Goal: Information Seeking & Learning: Check status

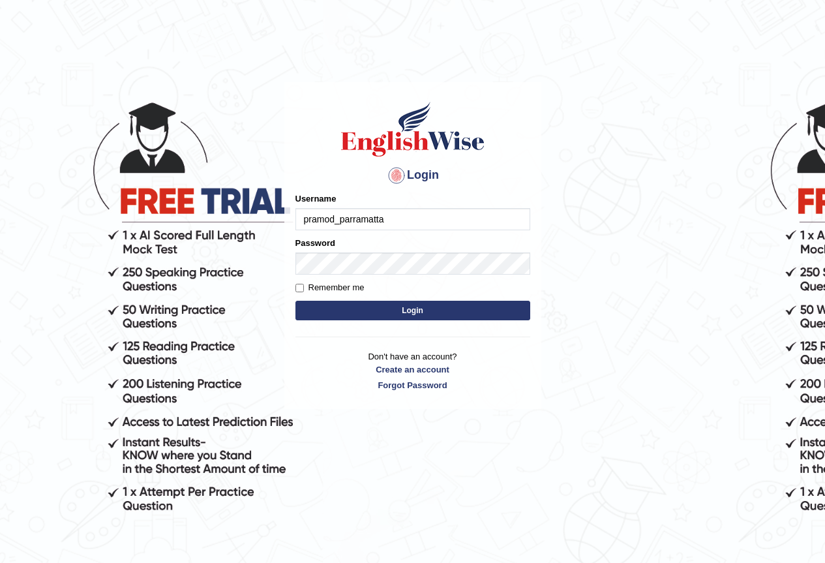
type input "pramod_parramatta"
click at [429, 314] on button "Login" at bounding box center [413, 311] width 235 height 20
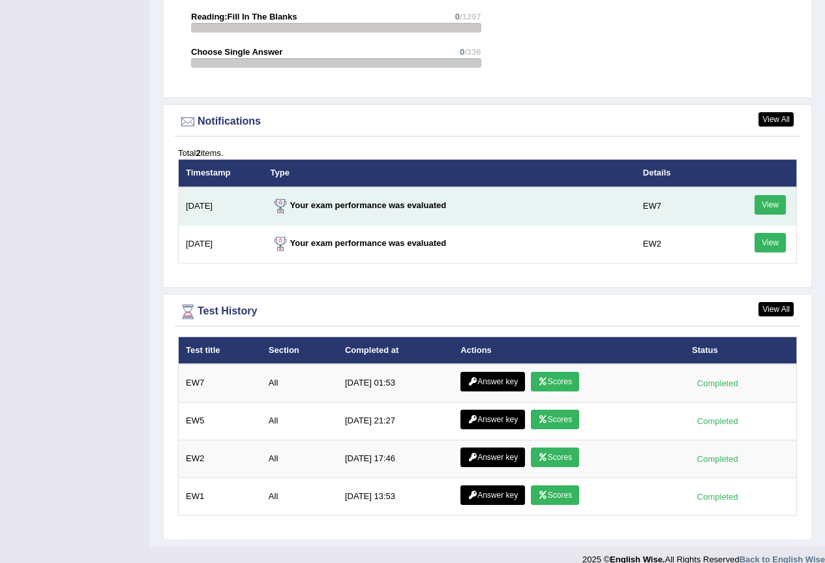
scroll to position [1585, 0]
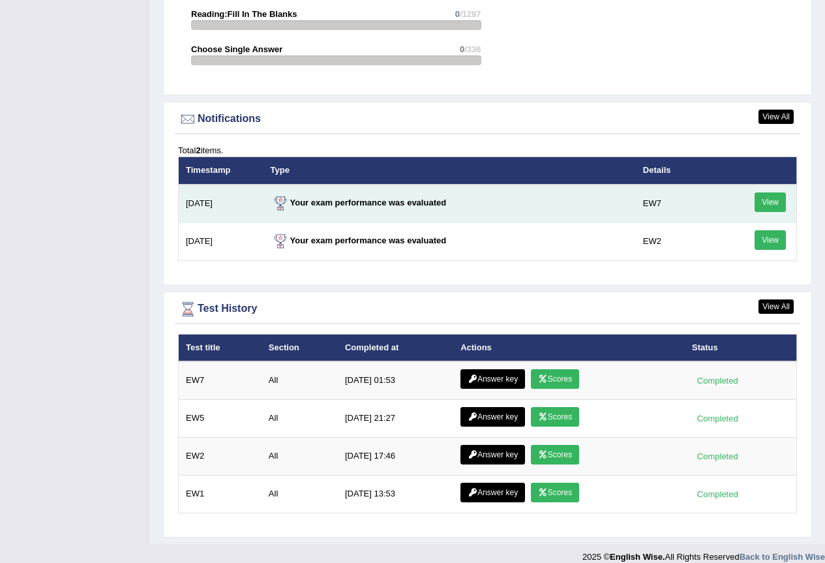
click at [767, 192] on link "View" at bounding box center [770, 202] width 31 height 20
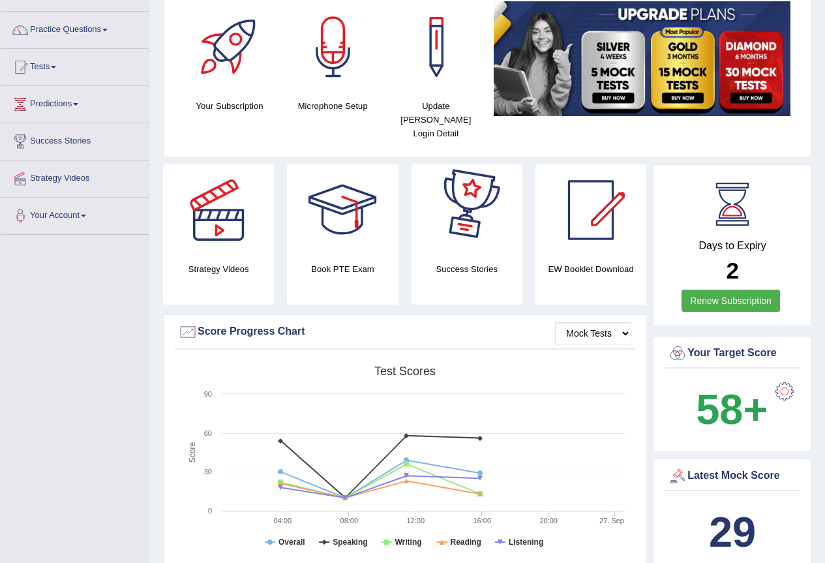
scroll to position [261, 0]
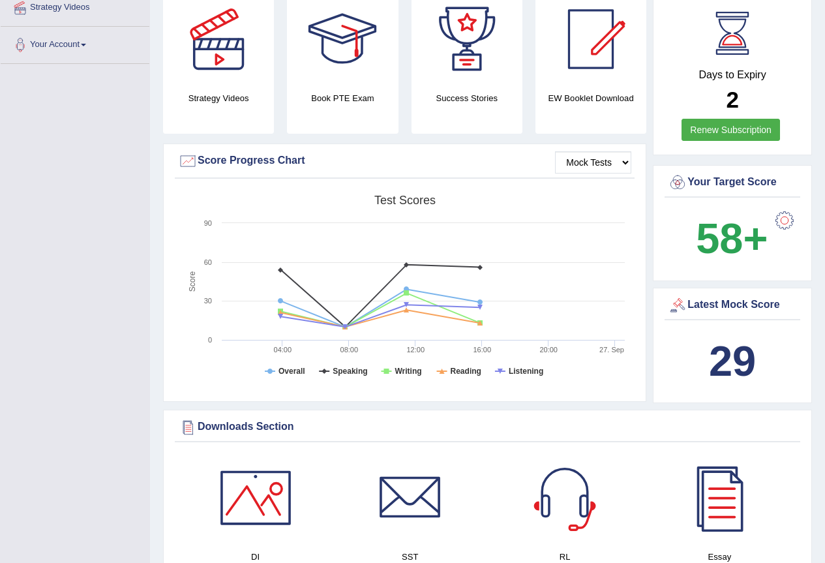
click at [675, 296] on div at bounding box center [678, 306] width 20 height 20
click at [722, 348] on b "29" at bounding box center [732, 361] width 47 height 48
click at [730, 296] on div "Latest Mock Score" at bounding box center [732, 306] width 129 height 20
click at [675, 296] on div at bounding box center [678, 306] width 20 height 20
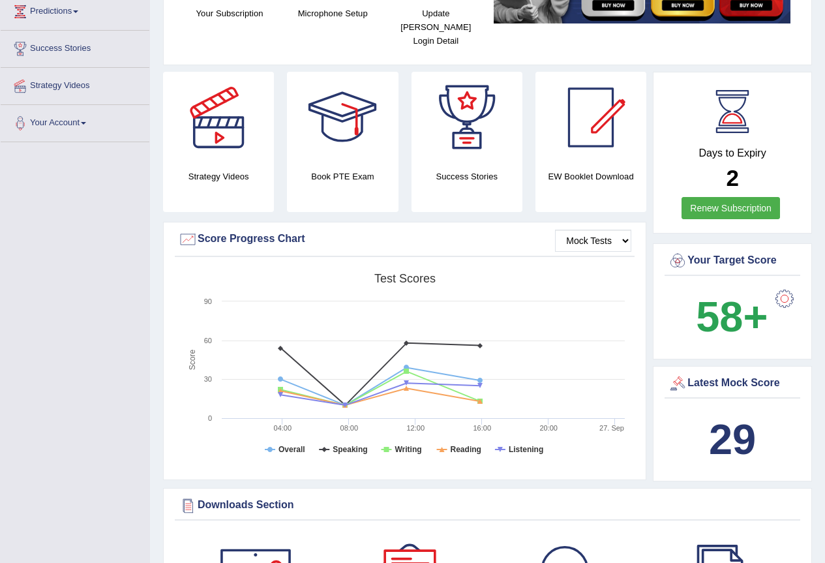
scroll to position [174, 0]
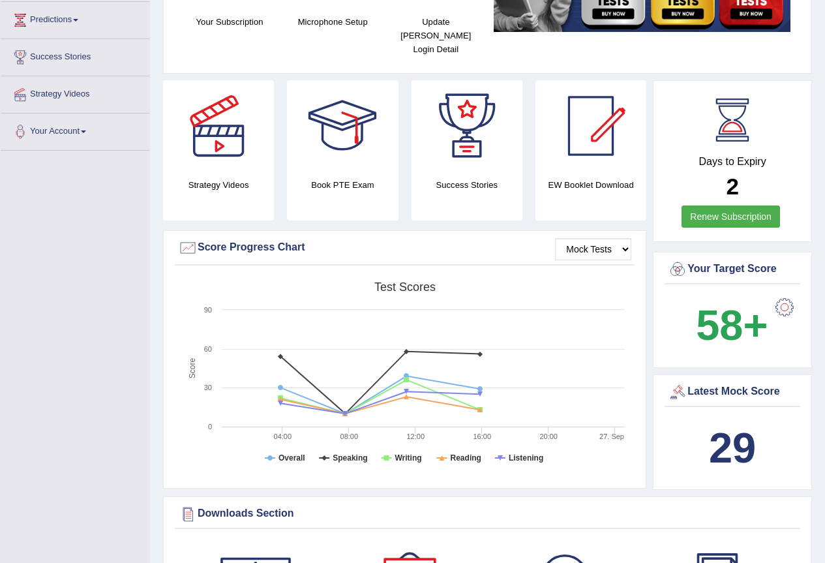
click at [723, 205] on link "Renew Subscription" at bounding box center [731, 216] width 99 height 22
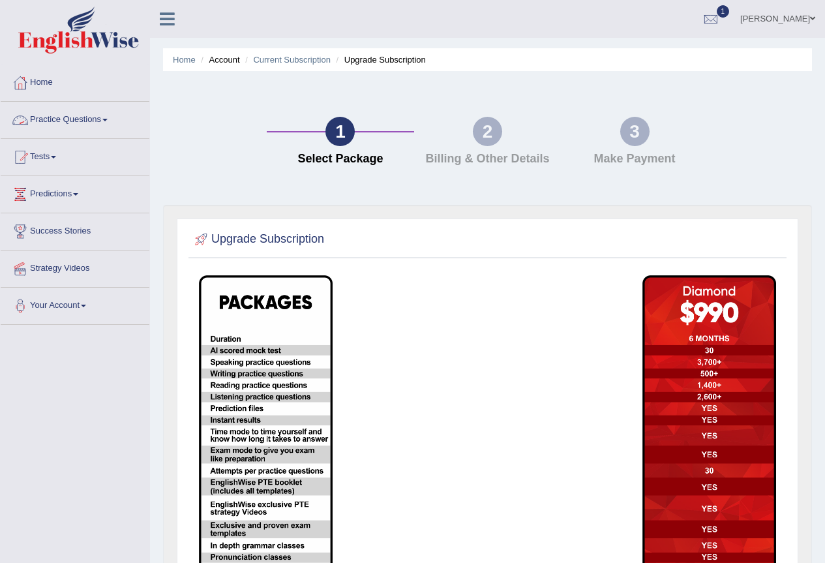
click at [103, 117] on link "Practice Questions" at bounding box center [75, 118] width 149 height 33
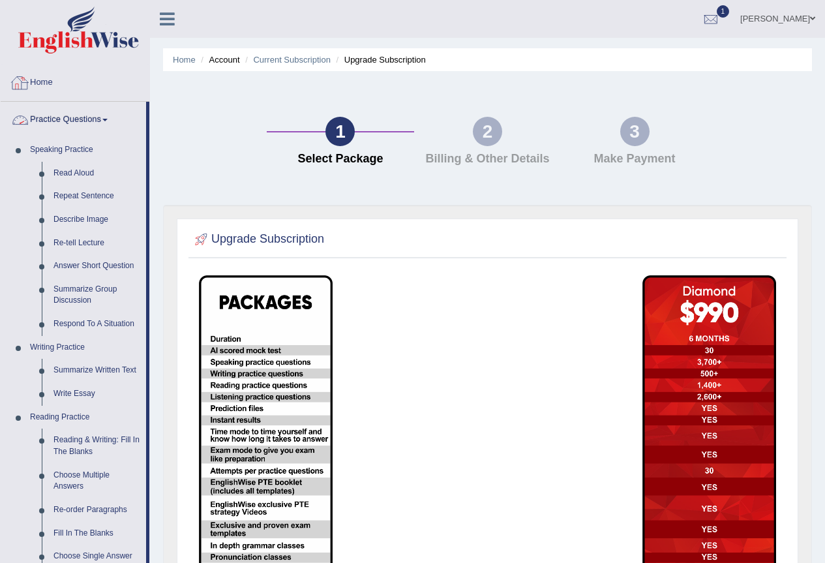
click at [109, 121] on link "Practice Questions" at bounding box center [73, 118] width 145 height 33
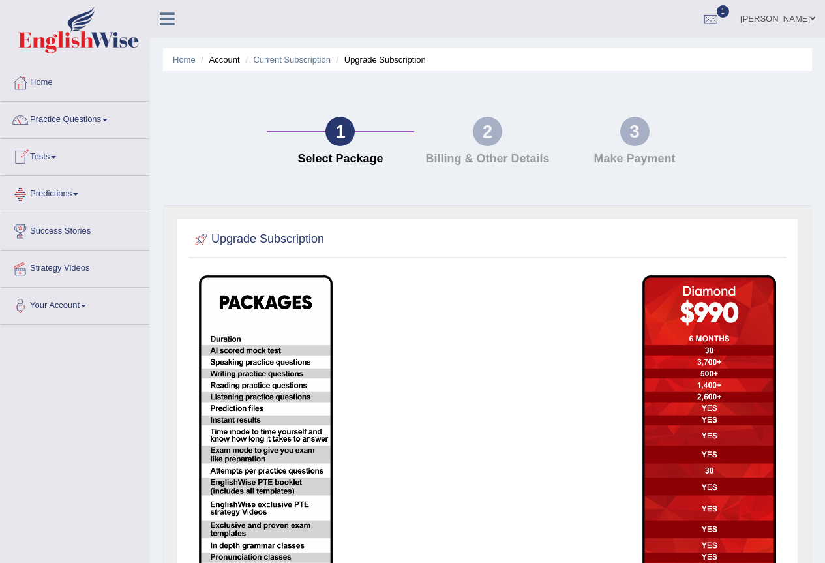
click at [56, 157] on span at bounding box center [53, 157] width 5 height 3
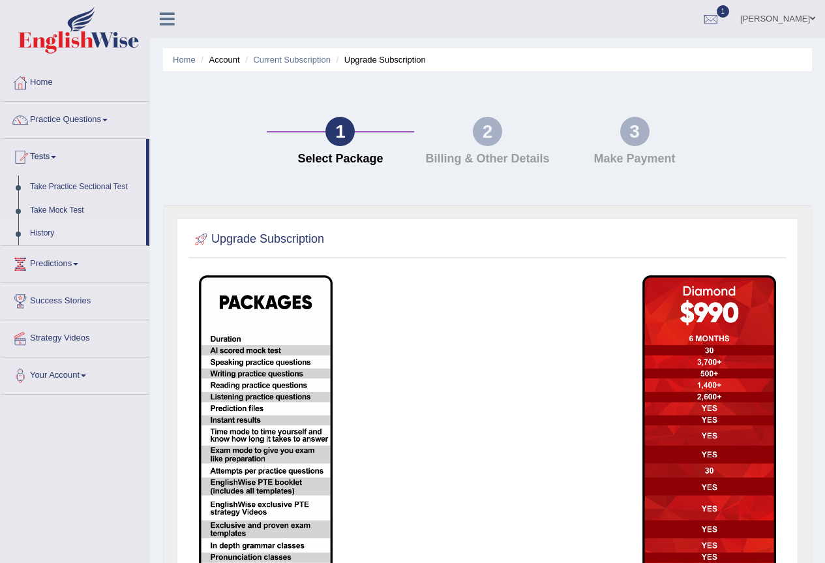
click at [47, 226] on link "History" at bounding box center [85, 233] width 122 height 23
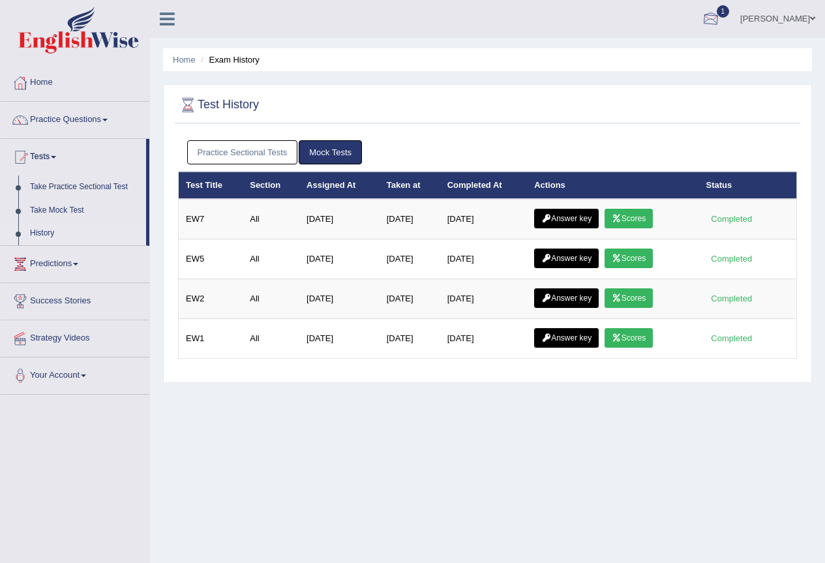
click at [701, 23] on div at bounding box center [711, 20] width 20 height 20
click at [743, 146] on ul "Practice Sectional Tests Mock Tests" at bounding box center [487, 152] width 601 height 24
click at [108, 118] on link "Practice Questions" at bounding box center [75, 118] width 149 height 33
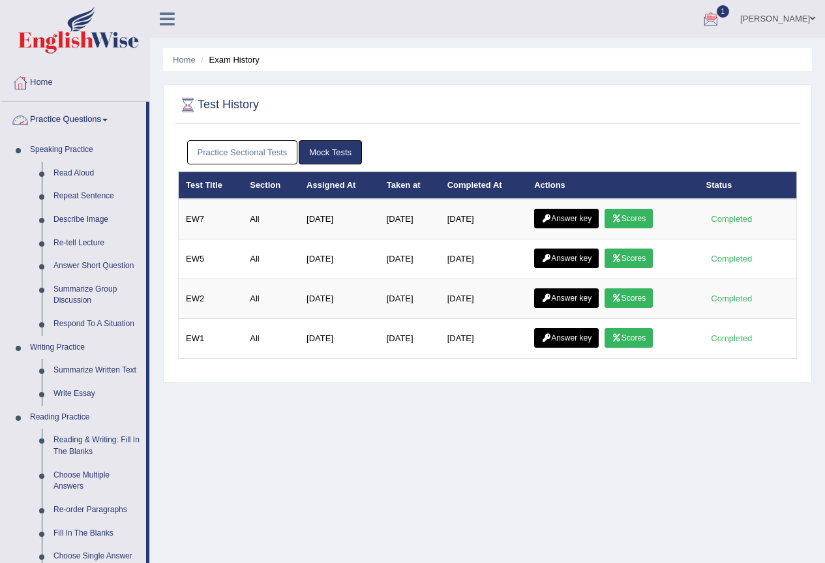
click at [112, 117] on link "Practice Questions" at bounding box center [73, 118] width 145 height 33
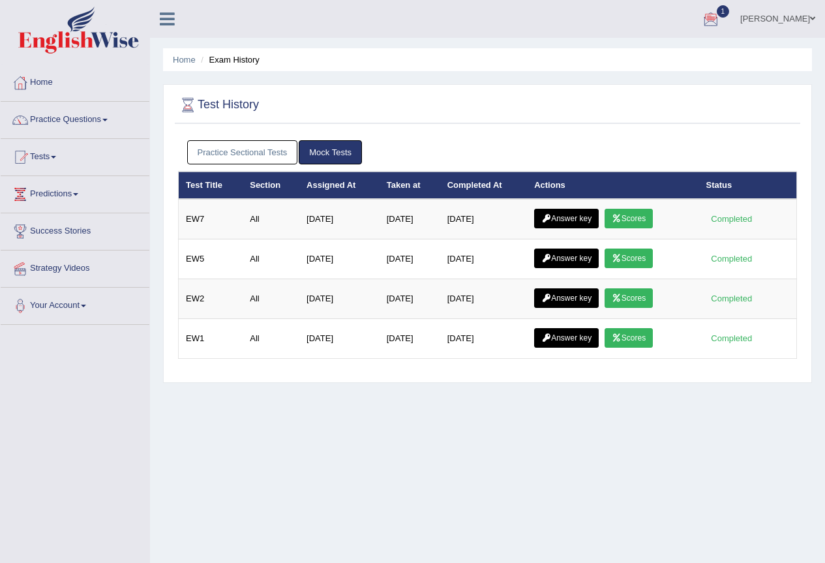
click at [264, 154] on link "Practice Sectional Tests" at bounding box center [242, 152] width 111 height 24
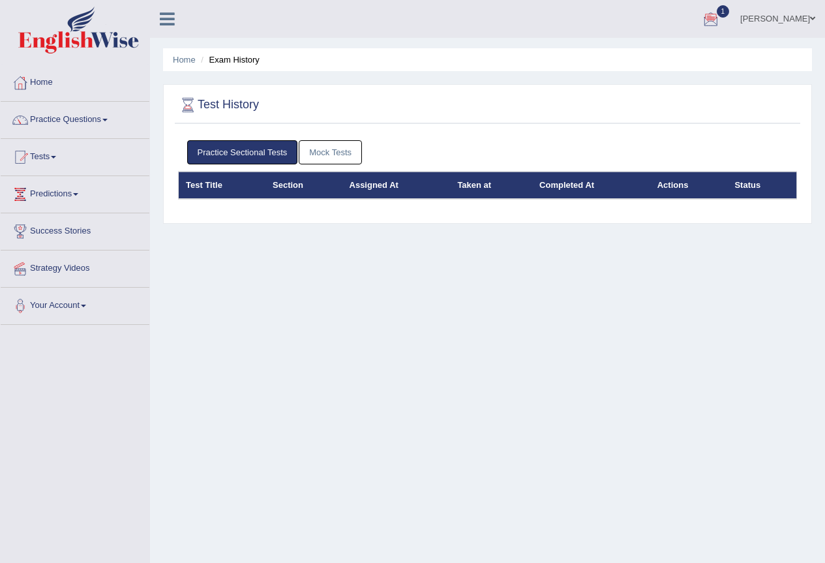
click at [344, 153] on link "Mock Tests" at bounding box center [330, 152] width 63 height 24
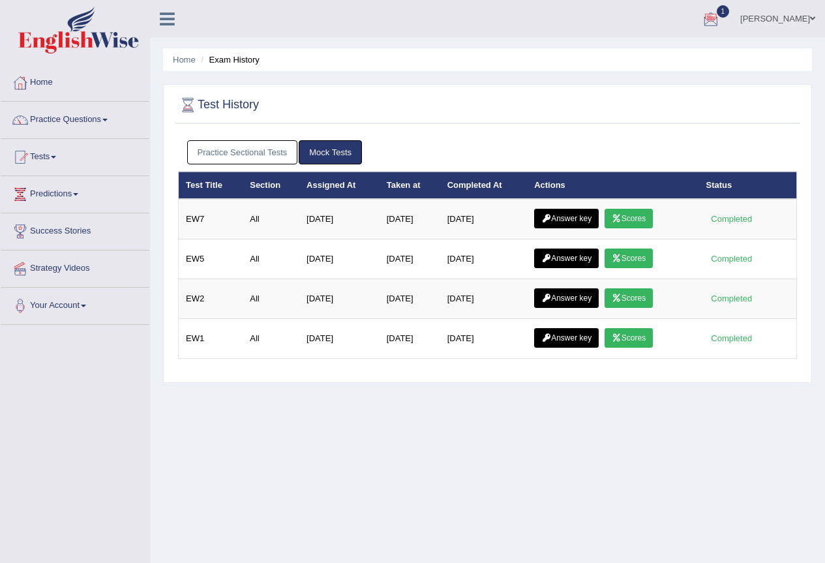
click at [108, 119] on span at bounding box center [104, 120] width 5 height 3
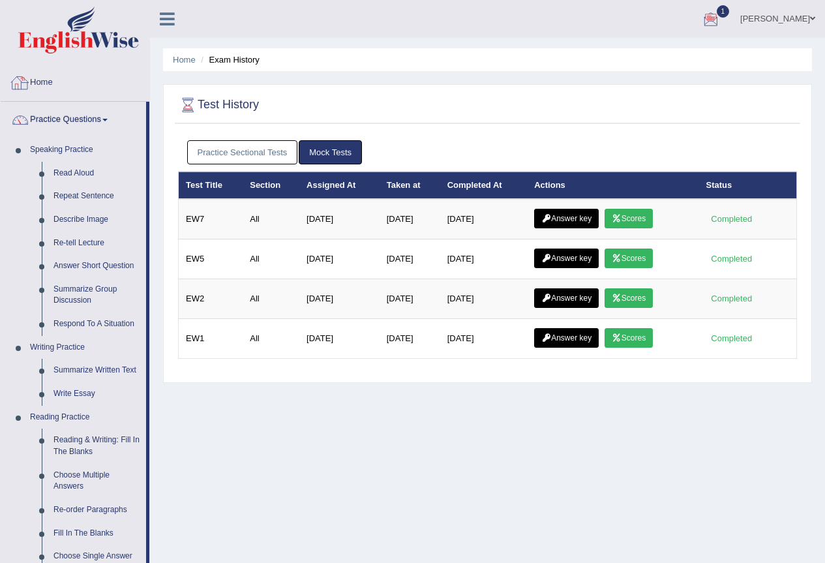
click at [50, 81] on link "Home" at bounding box center [75, 81] width 149 height 33
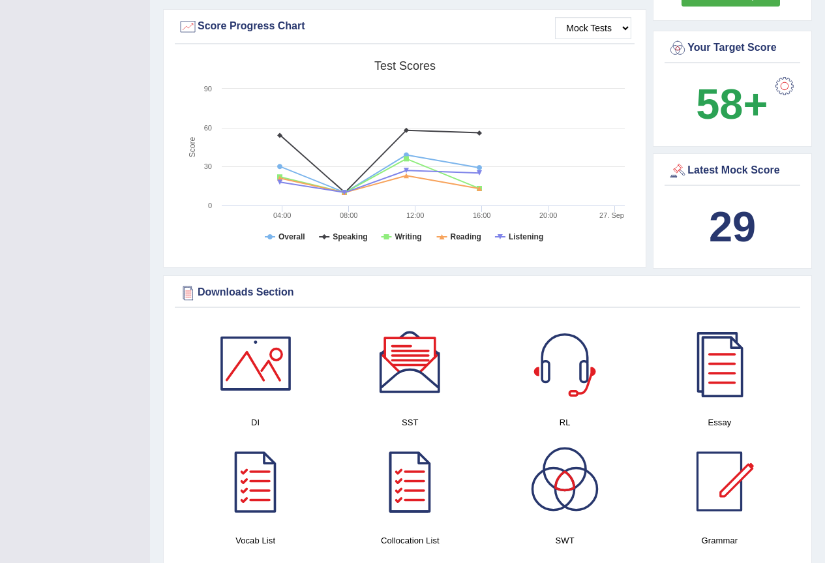
scroll to position [435, 0]
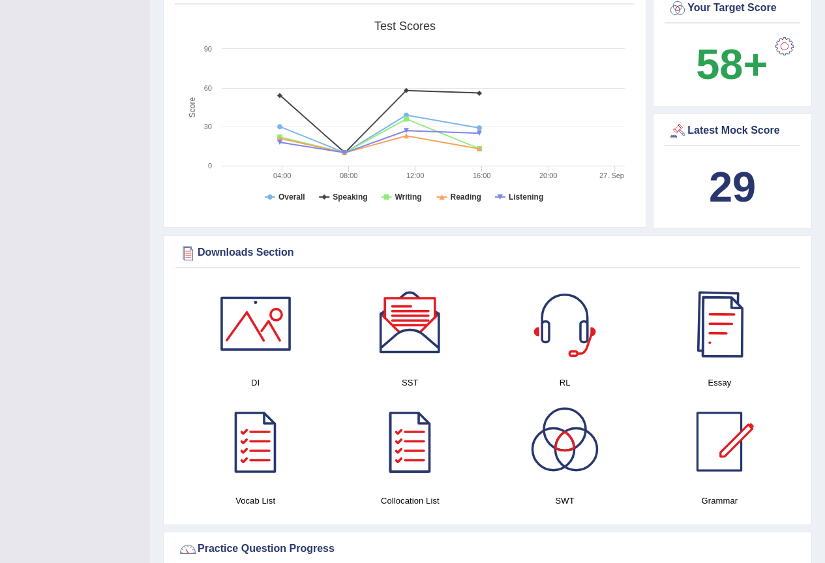
click at [718, 313] on div at bounding box center [719, 323] width 91 height 91
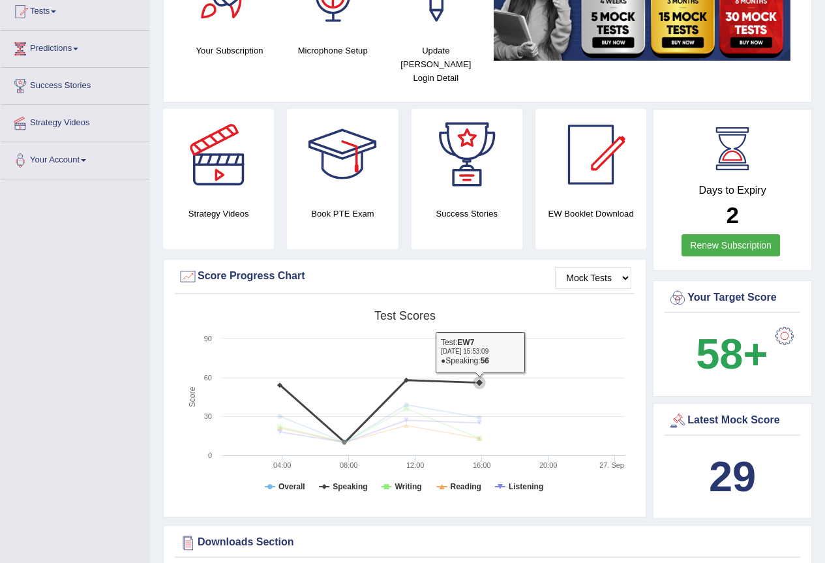
scroll to position [0, 0]
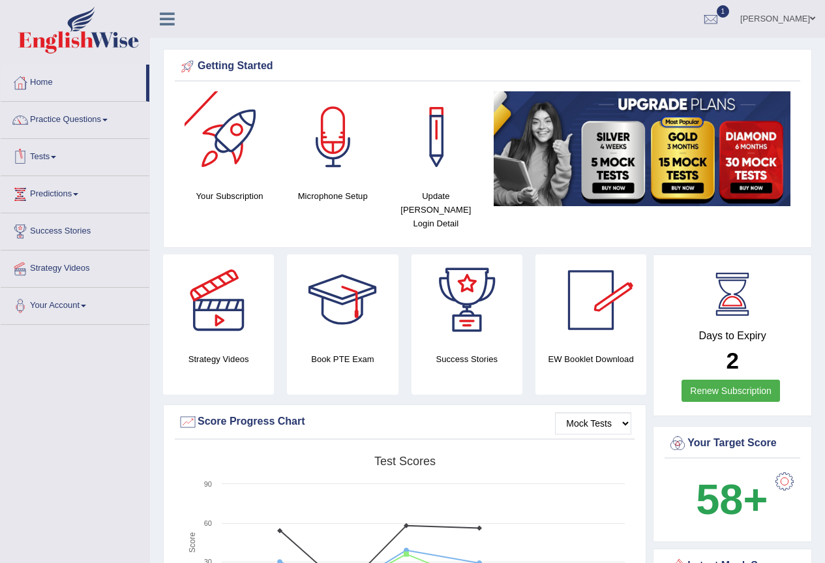
click at [61, 155] on link "Tests" at bounding box center [75, 155] width 149 height 33
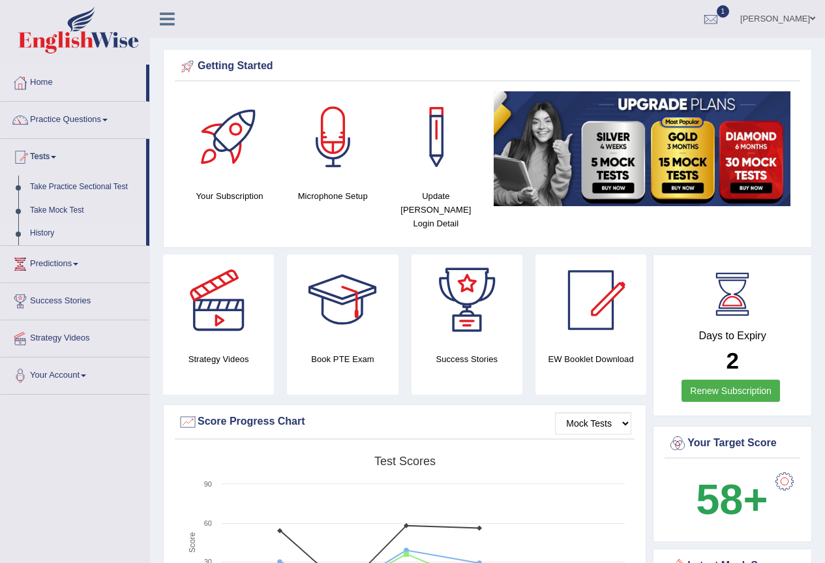
click at [58, 229] on link "History" at bounding box center [85, 233] width 122 height 23
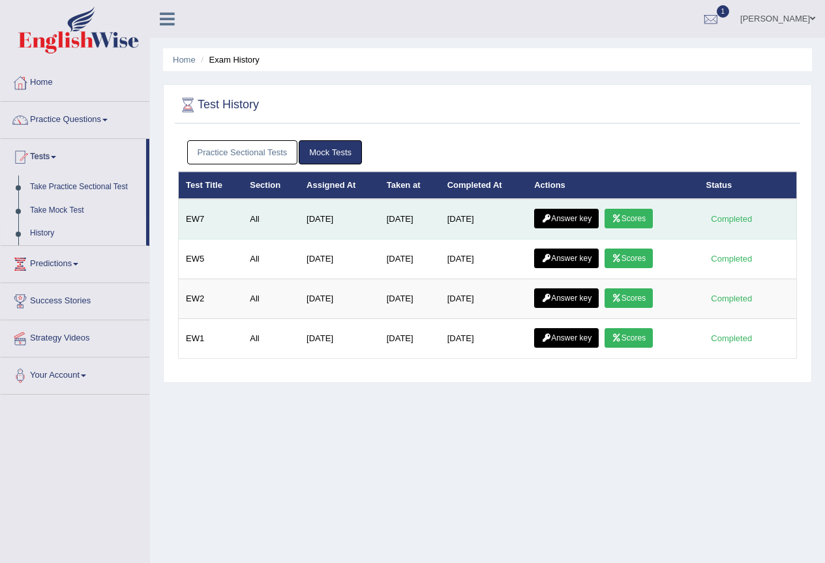
click at [644, 217] on link "Scores" at bounding box center [629, 219] width 48 height 20
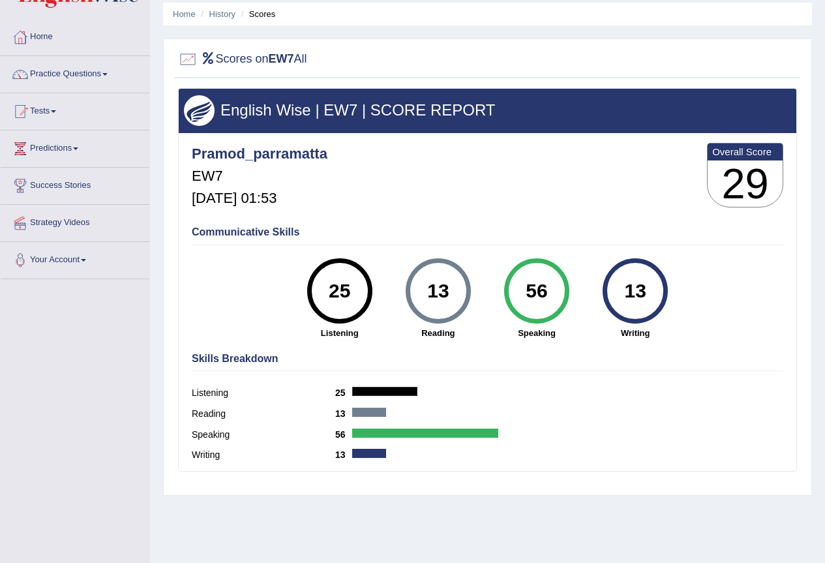
scroll to position [87, 0]
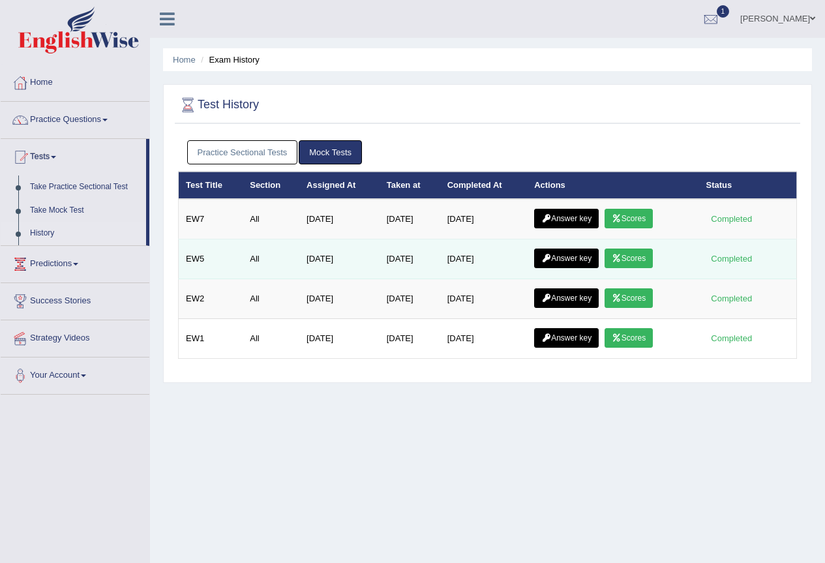
click at [632, 256] on link "Scores" at bounding box center [629, 259] width 48 height 20
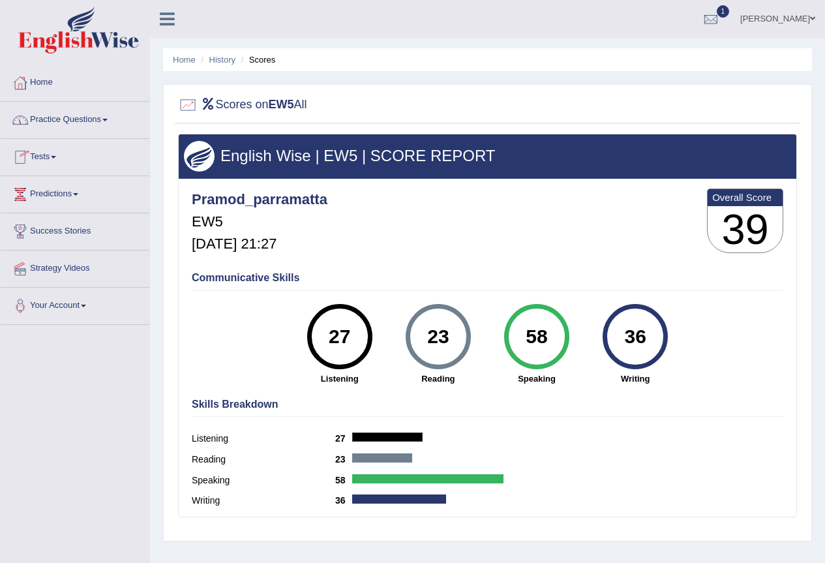
click at [108, 125] on link "Practice Questions" at bounding box center [75, 118] width 149 height 33
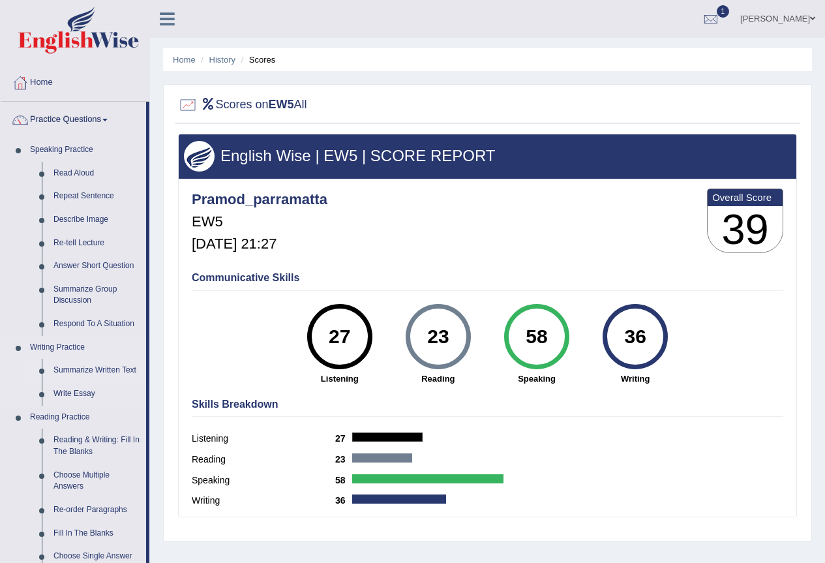
click at [126, 368] on link "Summarize Written Text" at bounding box center [97, 370] width 99 height 23
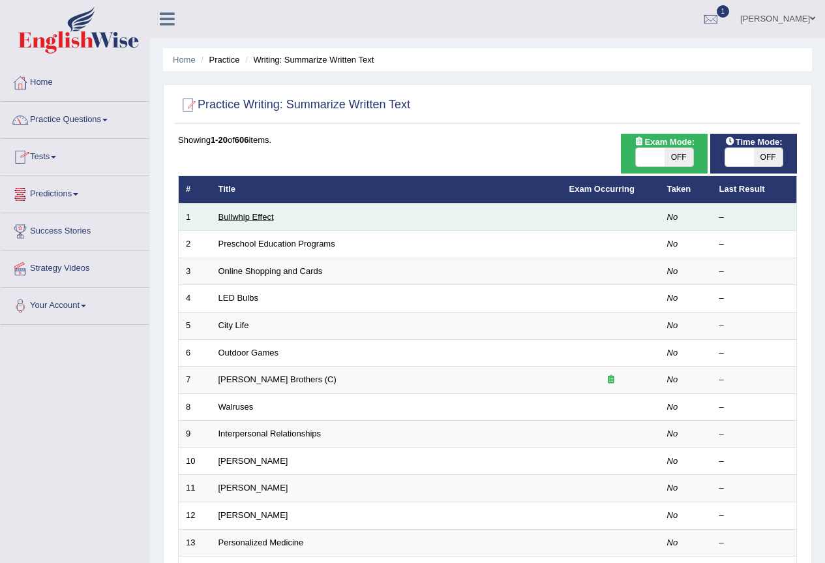
click at [250, 220] on link "Bullwhip Effect" at bounding box center [246, 217] width 55 height 10
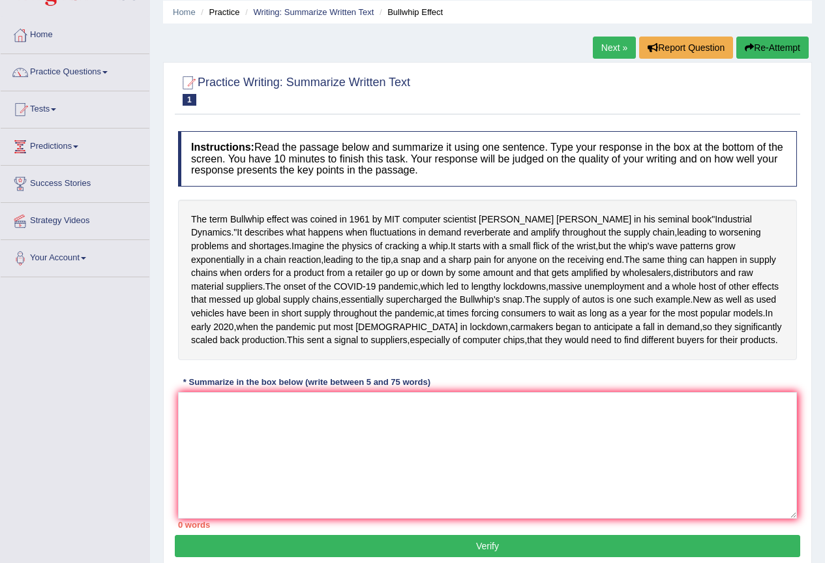
scroll to position [87, 0]
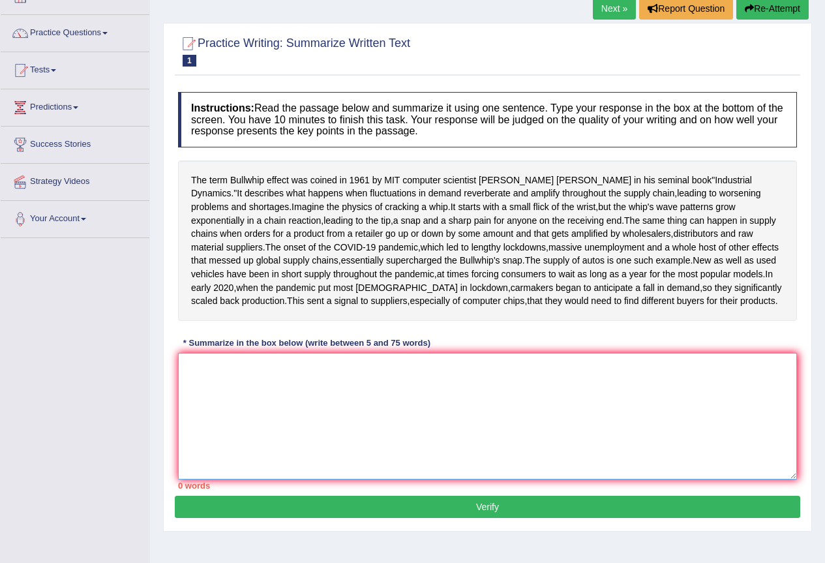
click at [188, 424] on textarea at bounding box center [487, 416] width 619 height 127
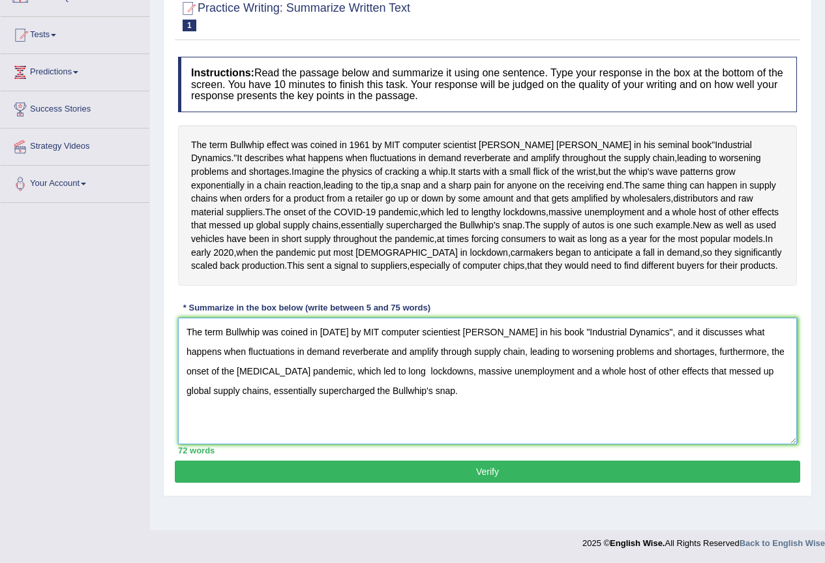
scroll to position [166, 0]
type textarea "The term Bullwhip was coined in 1961 by MIT computer scientiest Jay Forrester i…"
click at [481, 483] on button "Verify" at bounding box center [488, 472] width 626 height 22
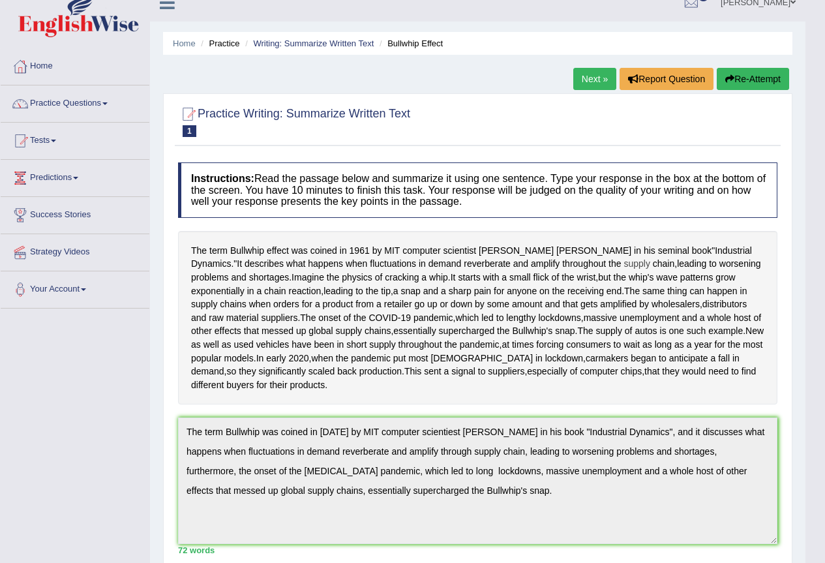
scroll to position [0, 0]
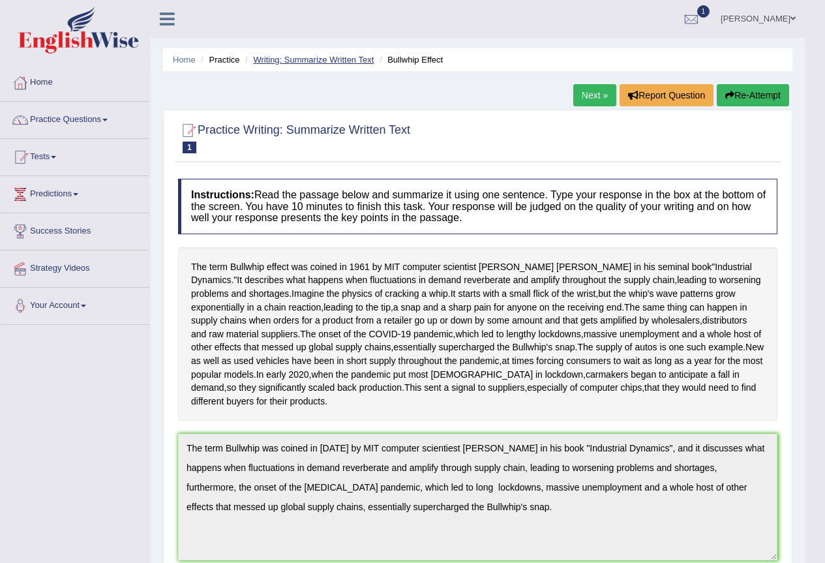
click at [348, 58] on link "Writing: Summarize Written Text" at bounding box center [313, 60] width 121 height 10
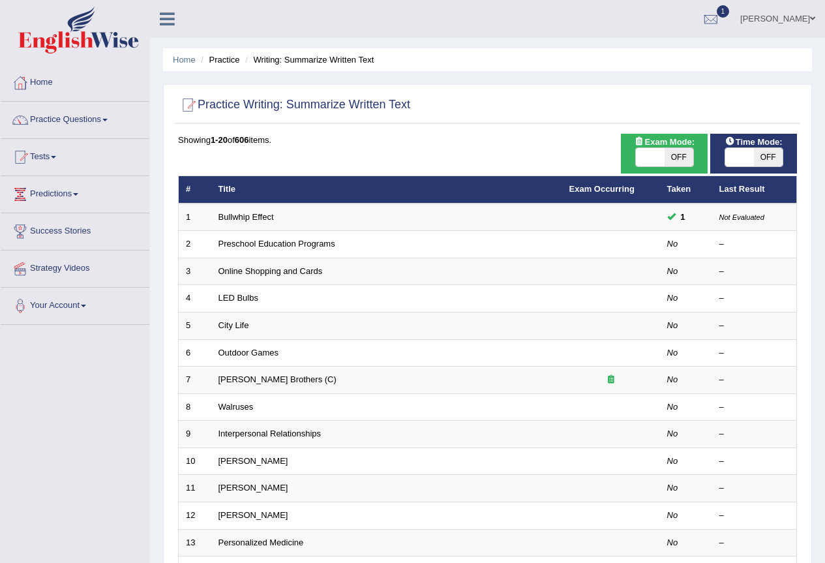
click at [746, 157] on span at bounding box center [739, 157] width 29 height 18
click at [757, 156] on span "OFF" at bounding box center [768, 157] width 29 height 18
checkbox input "true"
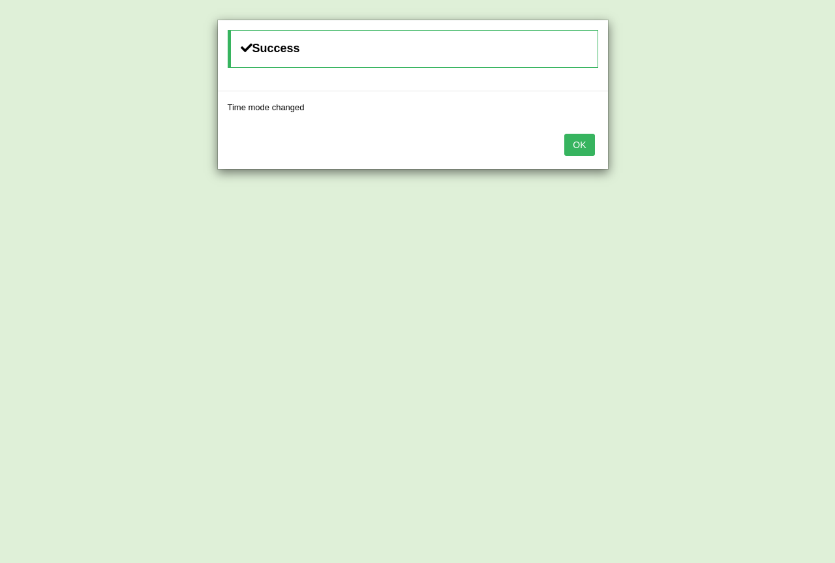
click at [587, 146] on button "OK" at bounding box center [579, 145] width 30 height 22
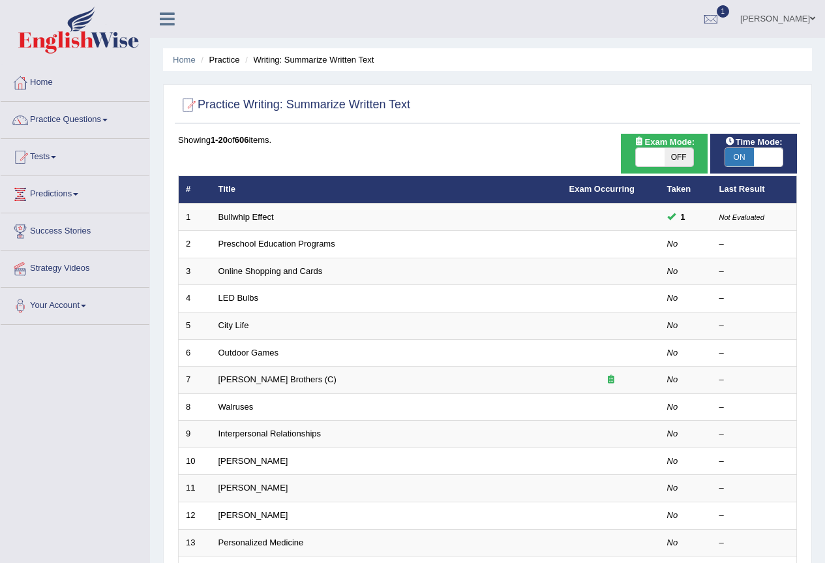
click at [674, 155] on span "OFF" at bounding box center [679, 157] width 29 height 18
checkbox input "true"
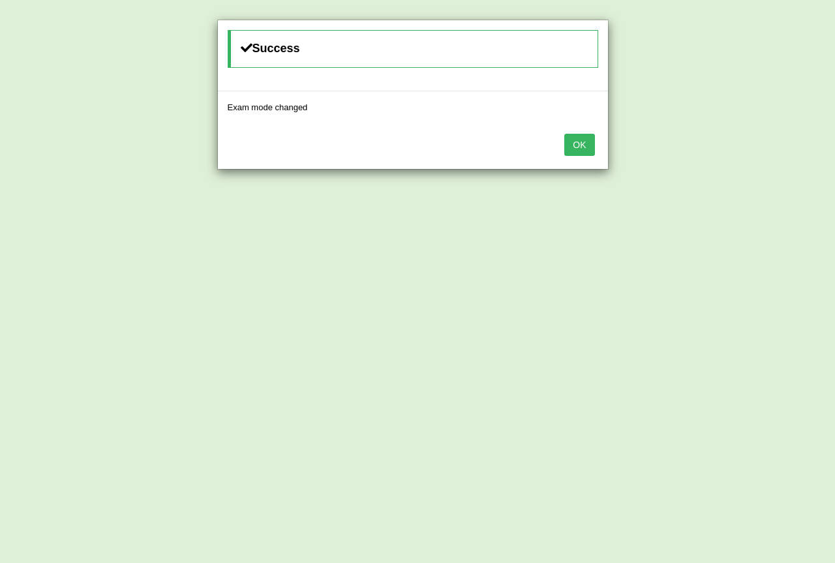
click at [579, 149] on button "OK" at bounding box center [579, 145] width 30 height 22
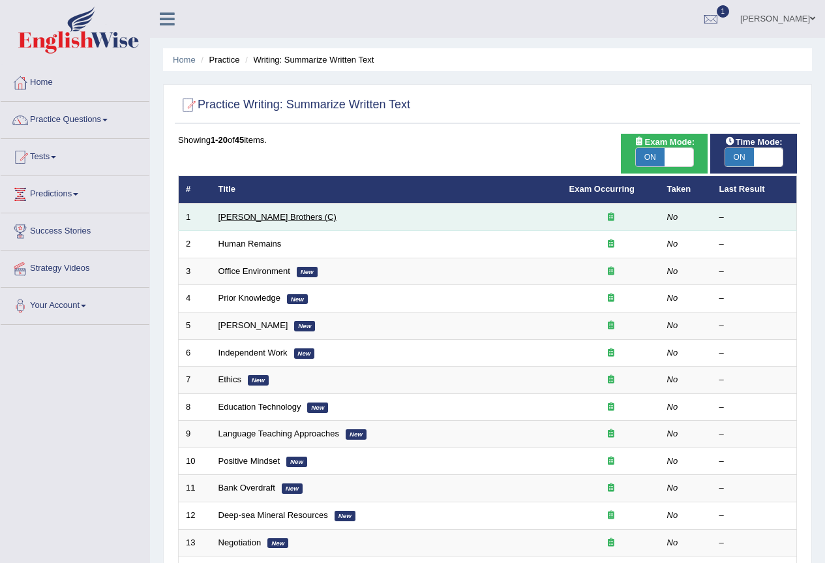
click at [272, 217] on link "Wright Brothers (C)" at bounding box center [278, 217] width 118 height 10
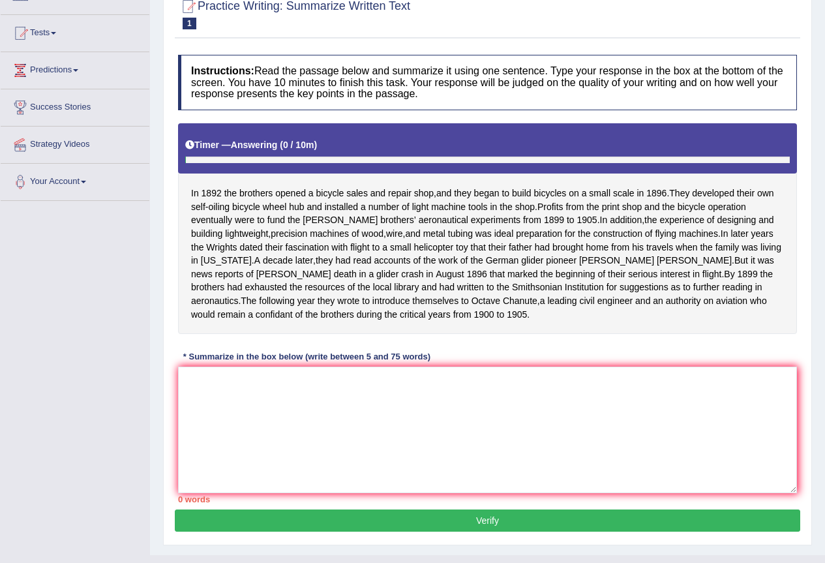
scroll to position [162, 0]
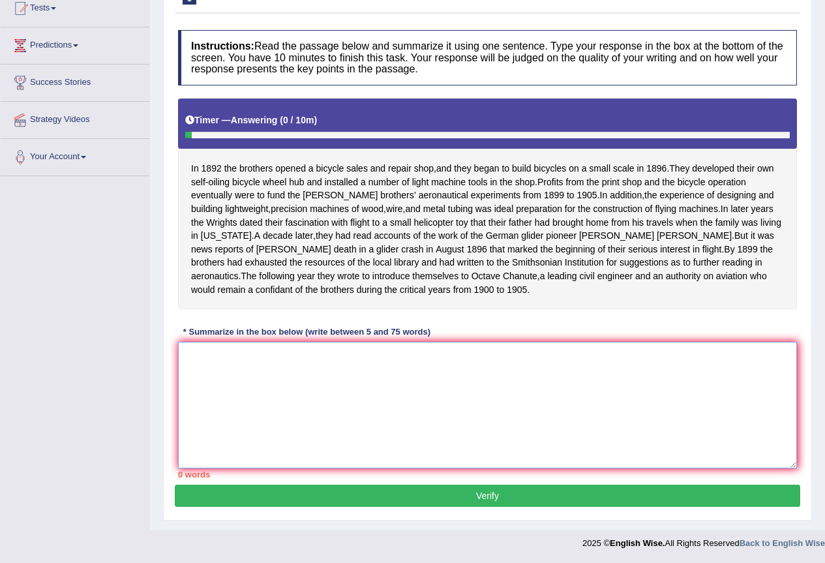
click at [224, 357] on textarea at bounding box center [487, 405] width 619 height 127
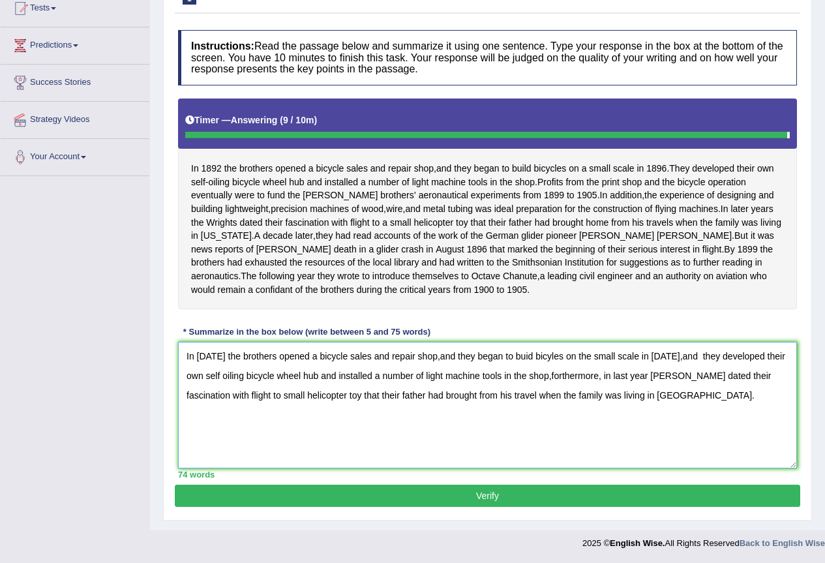
type textarea "In 1892 the brothers opened a bicycle sales and repair shop,and they began to b…"
click at [511, 498] on button "Verify" at bounding box center [488, 496] width 626 height 22
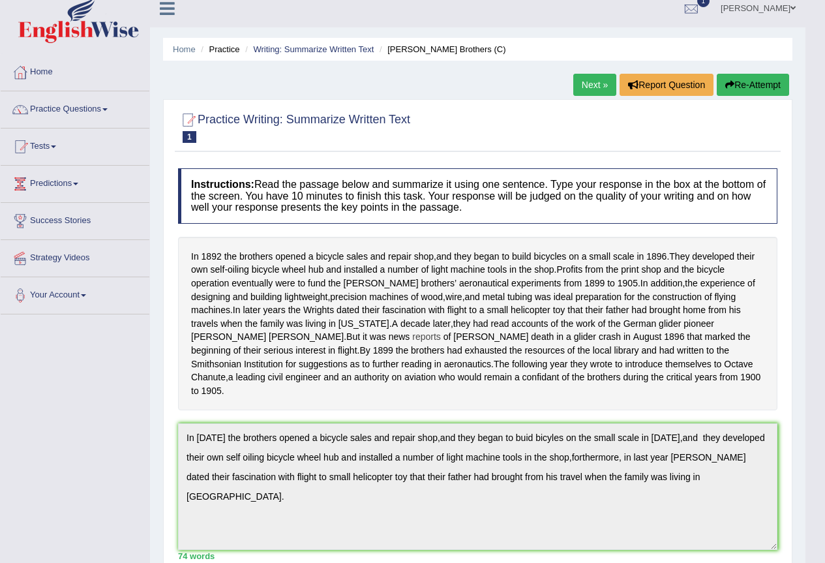
scroll to position [0, 0]
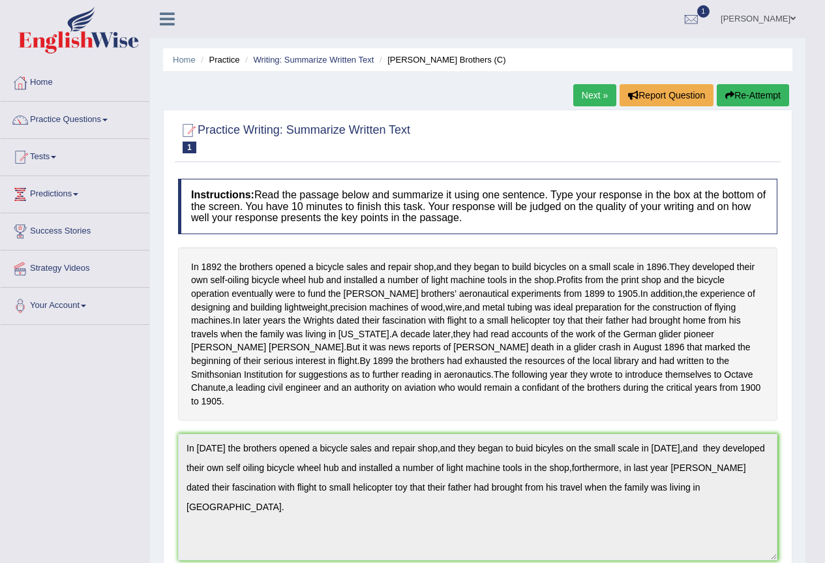
click at [588, 91] on link "Next »" at bounding box center [594, 95] width 43 height 22
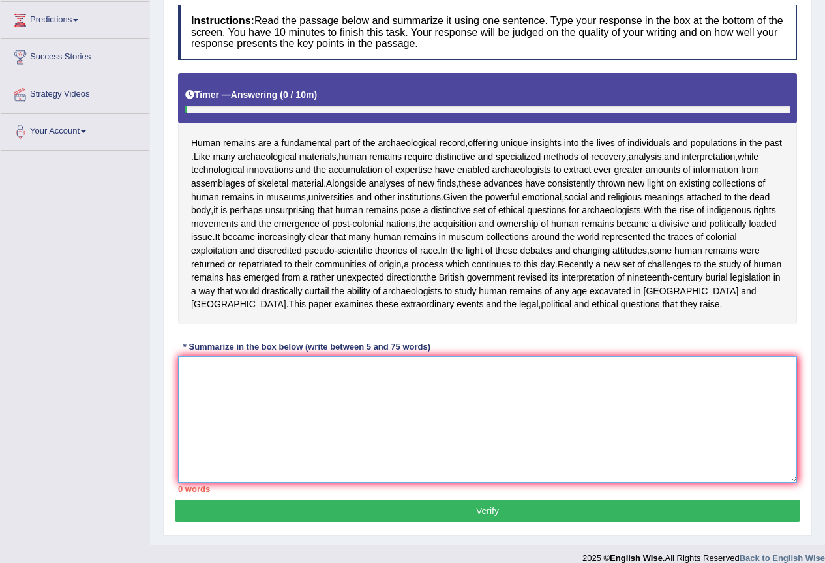
drag, startPoint x: 208, startPoint y: 399, endPoint x: 226, endPoint y: 397, distance: 17.7
click at [211, 397] on textarea at bounding box center [487, 419] width 619 height 127
click at [209, 384] on textarea at bounding box center [487, 419] width 619 height 127
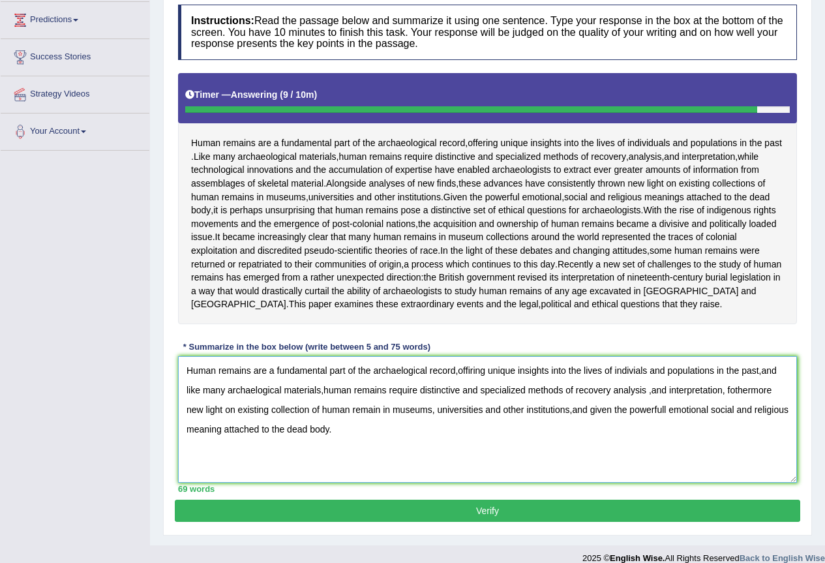
drag, startPoint x: 651, startPoint y: 405, endPoint x: 646, endPoint y: 412, distance: 8.9
click at [650, 407] on textarea "Human remains are a fundamental part of the archaelogical record,offiring uniqu…" at bounding box center [487, 419] width 619 height 127
click at [647, 406] on textarea "Human remains are a fundamental part of the archaelogical record,offiring uniqu…" at bounding box center [487, 419] width 619 height 127
type textarea "Human remains are a fundamental part of the archaelogical record,offiring uniqu…"
click at [440, 517] on button "Verify" at bounding box center [488, 511] width 626 height 22
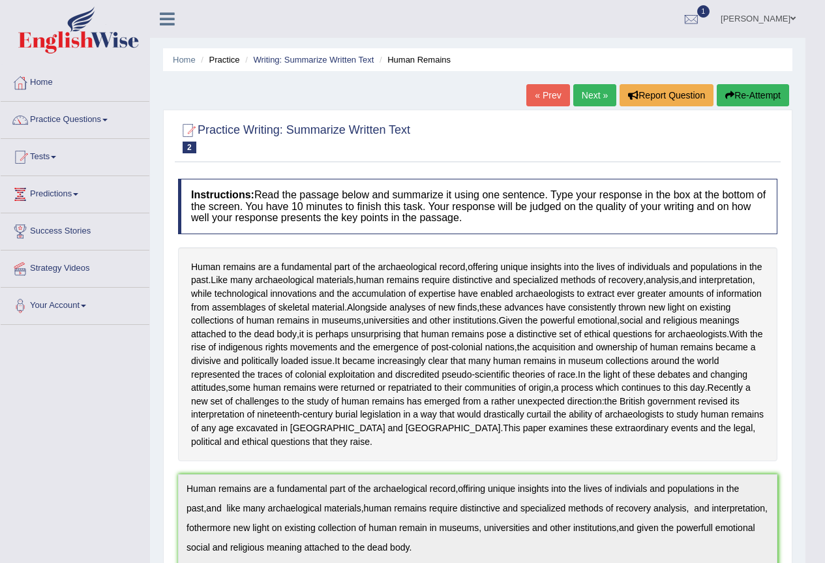
click at [590, 99] on link "Next »" at bounding box center [594, 95] width 43 height 22
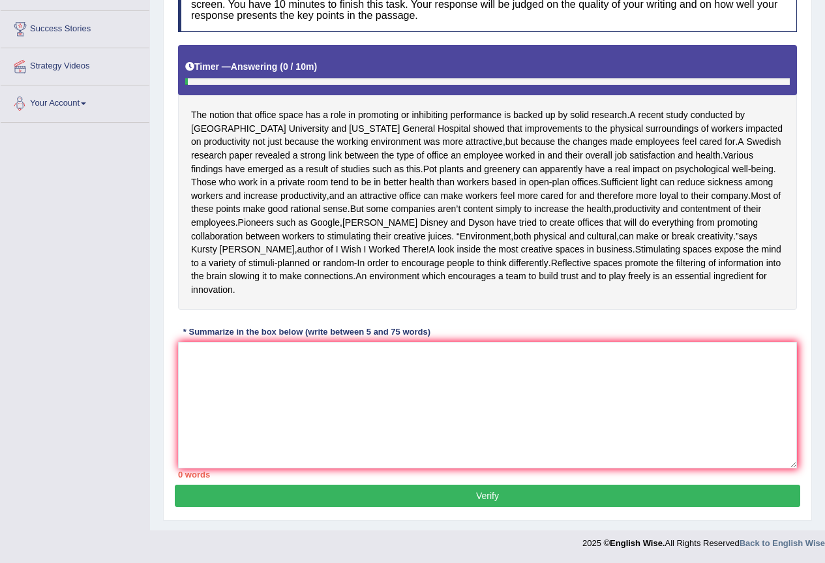
scroll to position [216, 0]
click at [222, 391] on textarea at bounding box center [487, 405] width 619 height 127
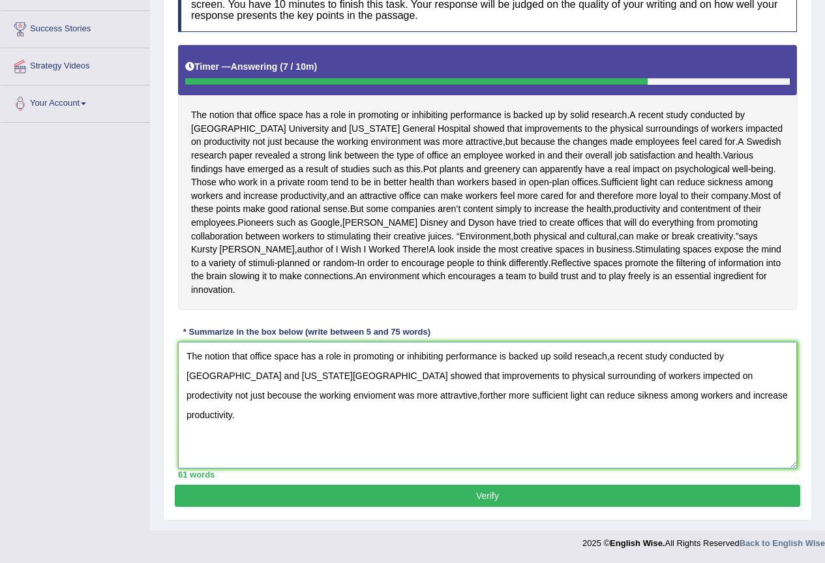
click at [758, 376] on textarea "The notion that office space has a role in promoting or inhibiting performance …" at bounding box center [487, 405] width 619 height 127
click at [398, 395] on textarea "The notion that office space has a role in promoting or inhibiting performance …" at bounding box center [487, 405] width 619 height 127
click at [419, 398] on textarea "The notion that office space has a role in promoting or inhibiting performance …" at bounding box center [487, 405] width 619 height 127
type textarea "The notion that office space has a role in promoting or inhibiting performance …"
click at [493, 496] on button "Verify" at bounding box center [488, 496] width 626 height 22
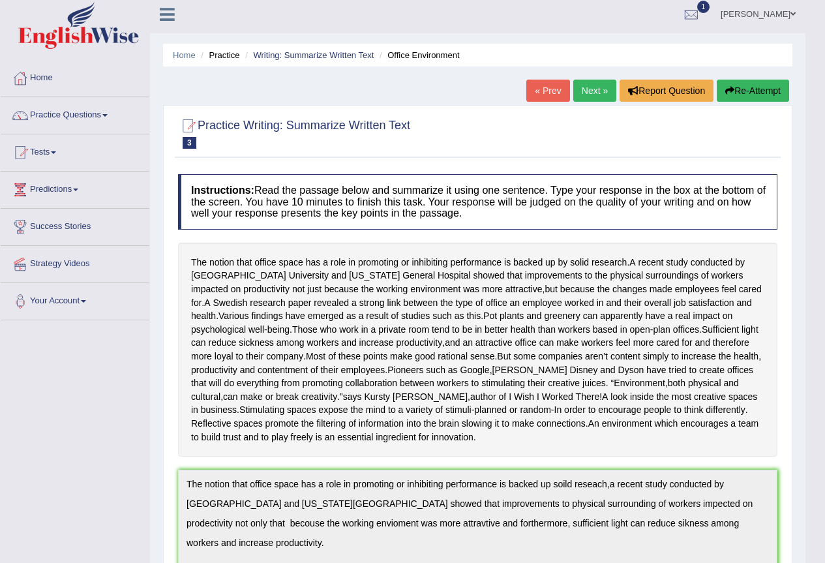
scroll to position [0, 0]
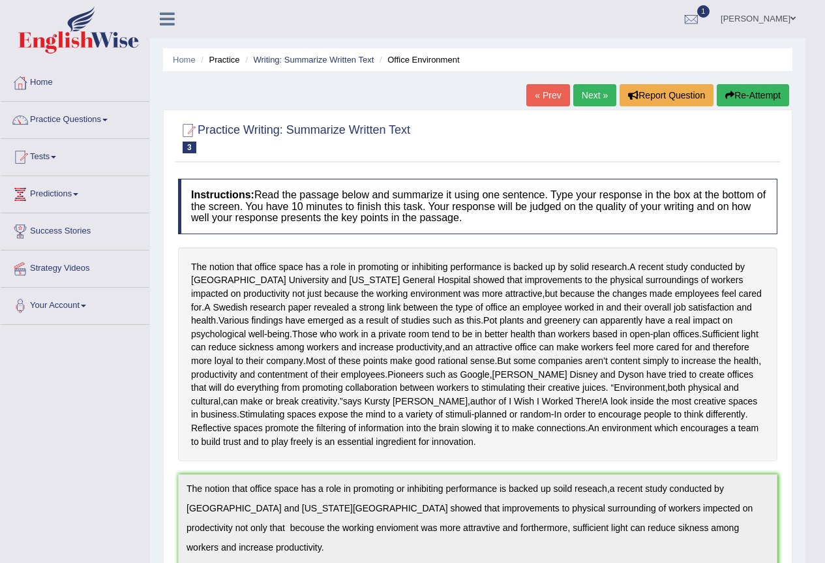
click at [583, 93] on link "Next »" at bounding box center [594, 95] width 43 height 22
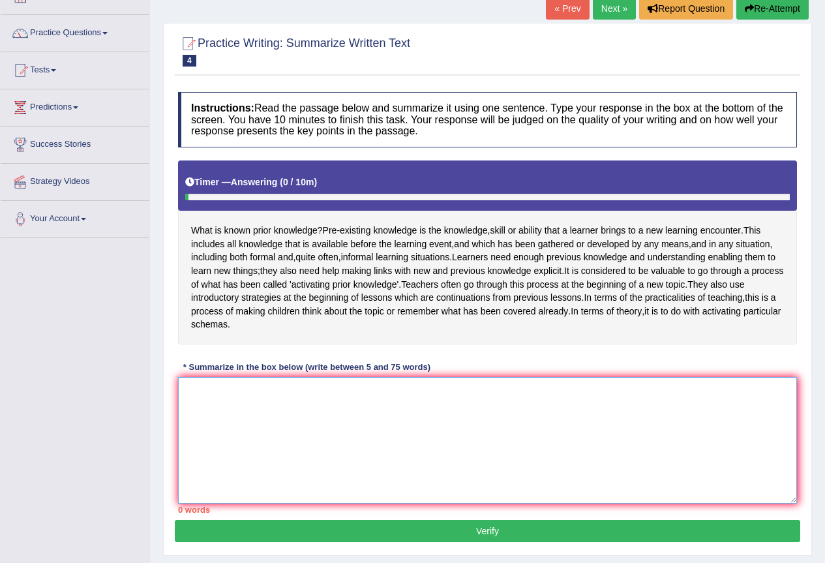
click at [212, 404] on textarea at bounding box center [487, 440] width 619 height 127
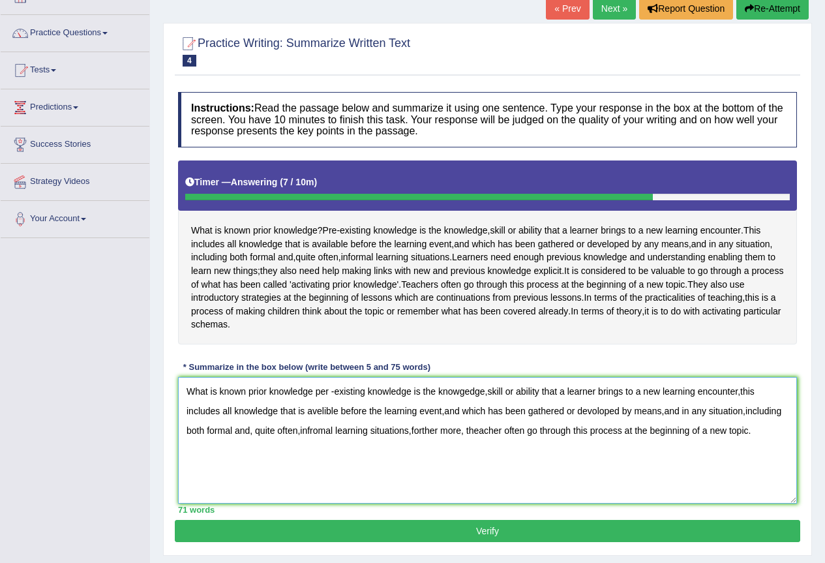
scroll to position [135, 0]
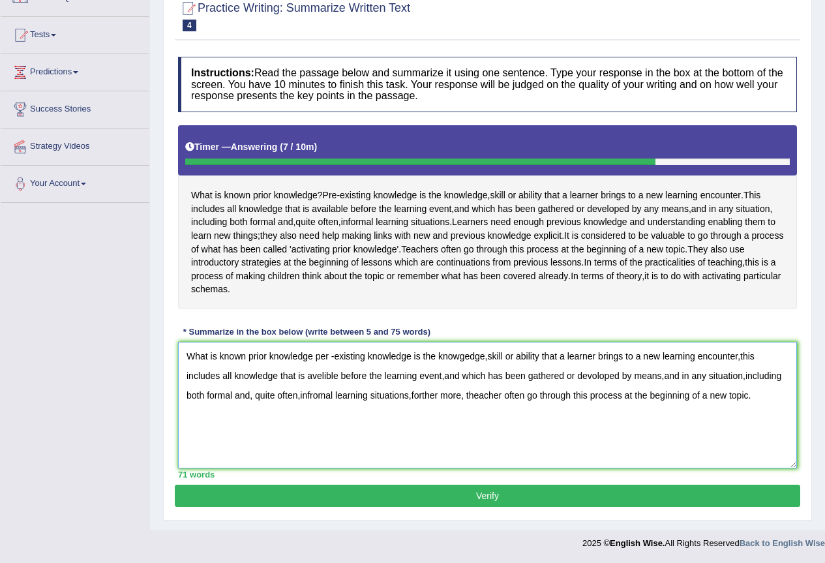
type textarea "What is known prior knowledge per -existing knowledge is the knowgedge,skill or…"
click at [481, 498] on button "Verify" at bounding box center [488, 496] width 626 height 22
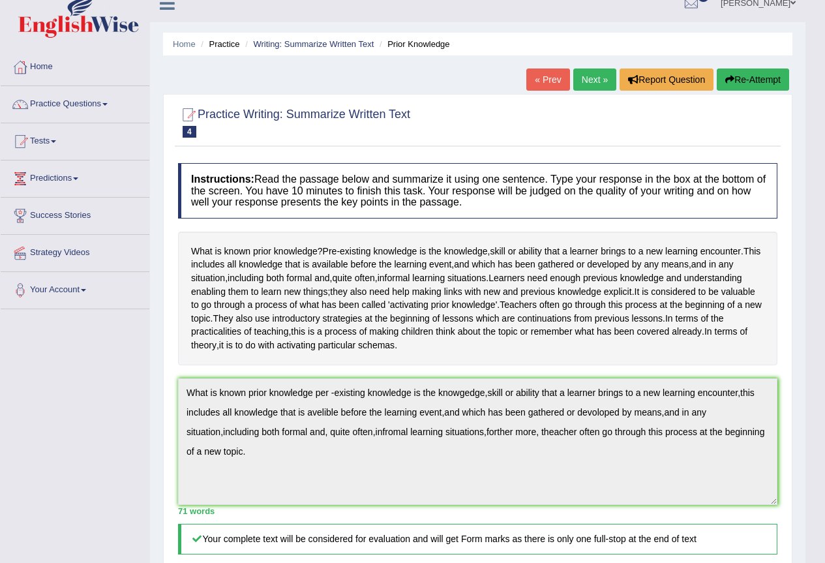
scroll to position [0, 0]
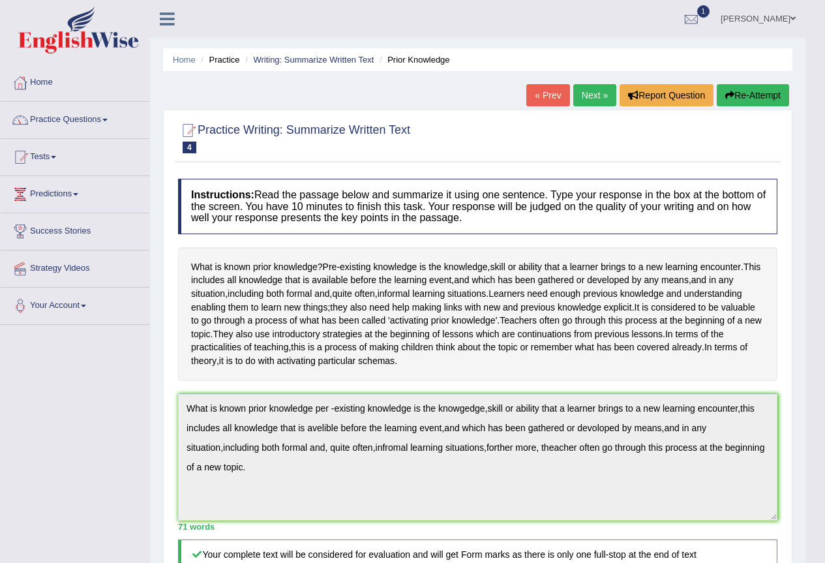
click at [578, 95] on link "Next »" at bounding box center [594, 95] width 43 height 22
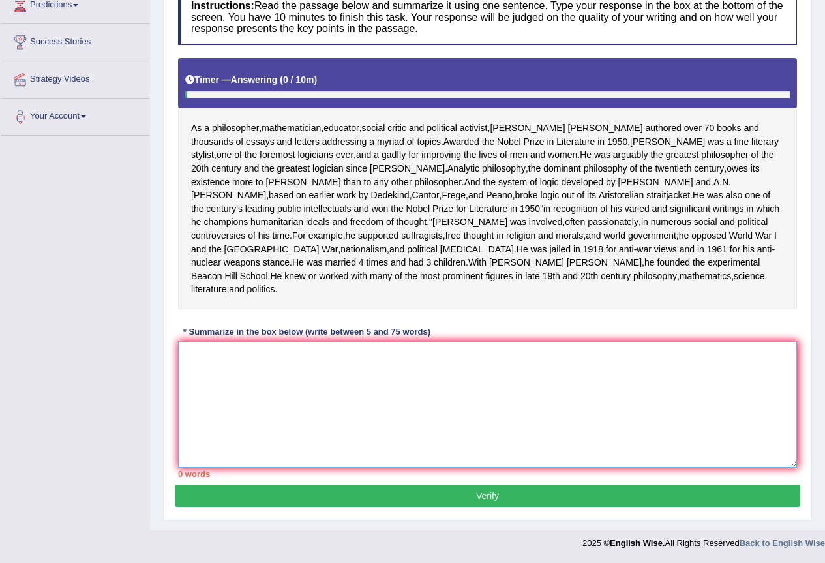
click at [227, 371] on textarea at bounding box center [487, 404] width 619 height 127
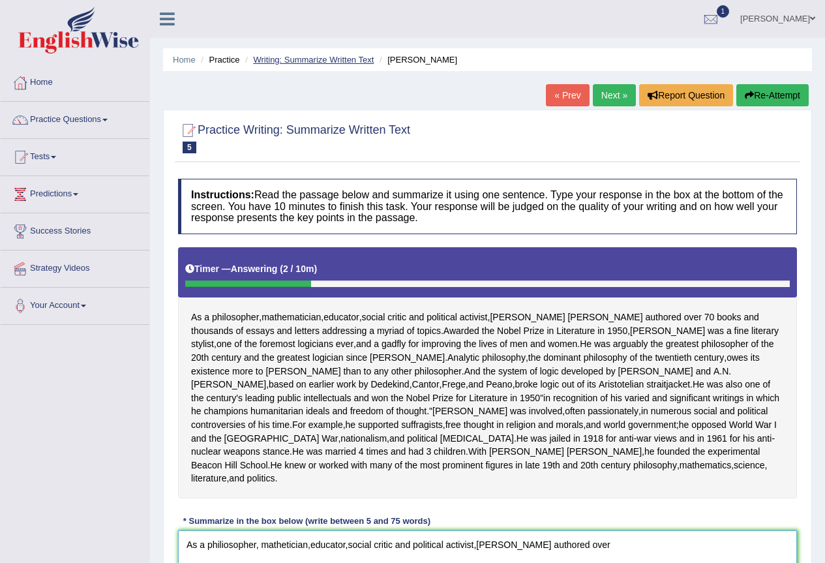
type textarea "As a philiosopher, mathetician,educator,social critic and political activist,[P…"
click at [282, 62] on link "Writing: Summarize Written Text" at bounding box center [313, 60] width 121 height 10
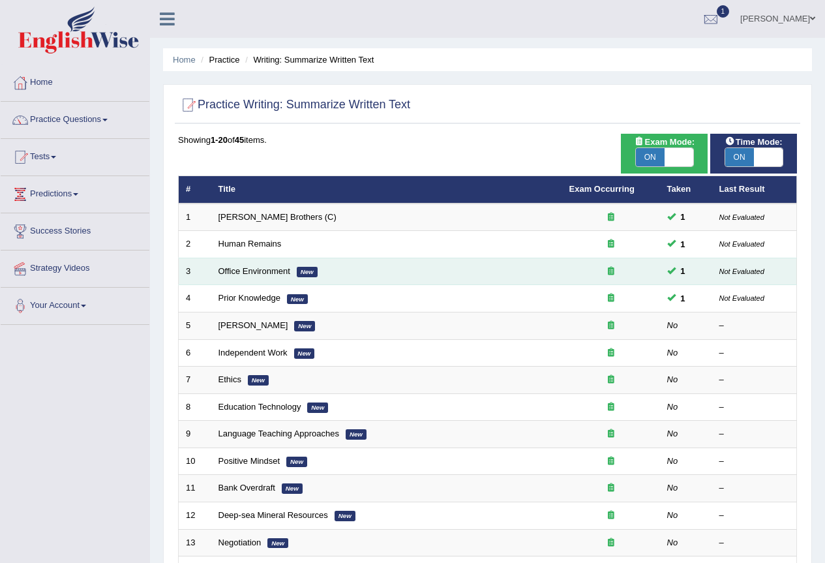
click at [350, 273] on td "Office Environment New" at bounding box center [386, 271] width 351 height 27
click at [245, 268] on link "Office Environment" at bounding box center [255, 271] width 72 height 10
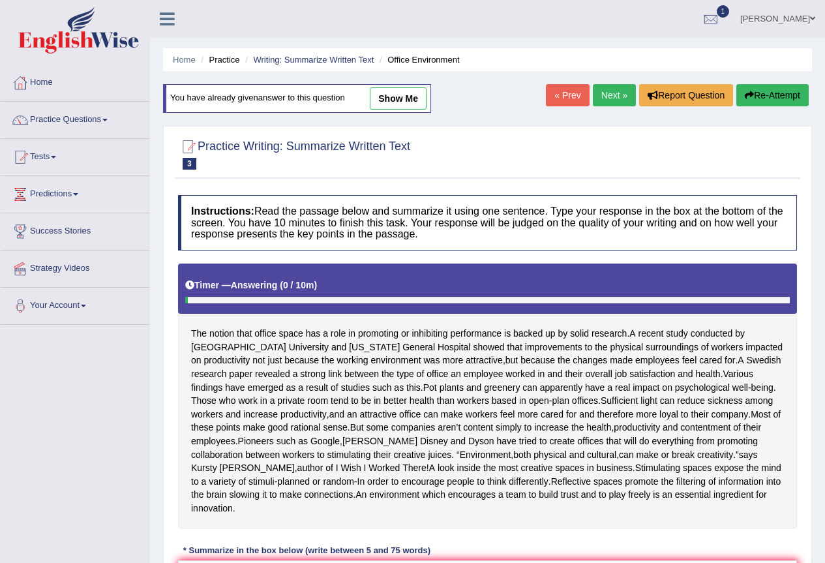
click at [412, 94] on link "show me" at bounding box center [398, 98] width 57 height 22
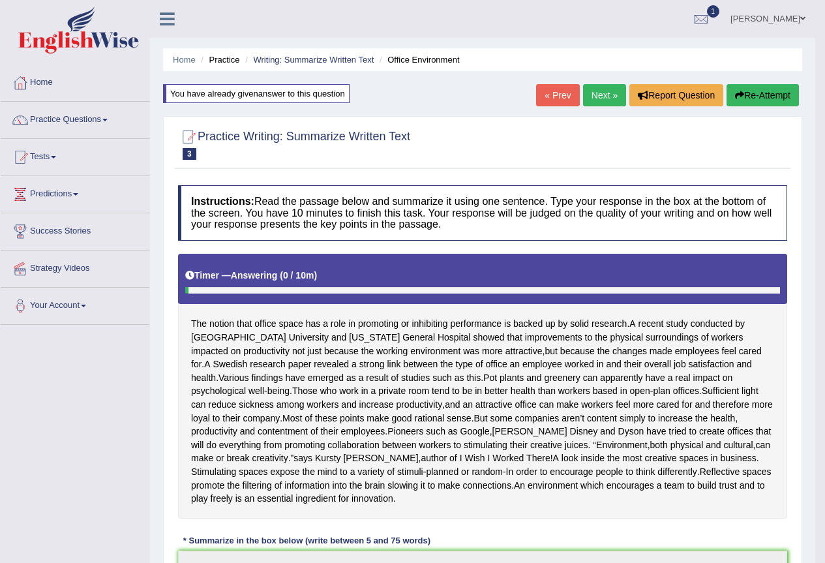
type textarea "The notion that office space has a role in promoting or inhibiting performance …"
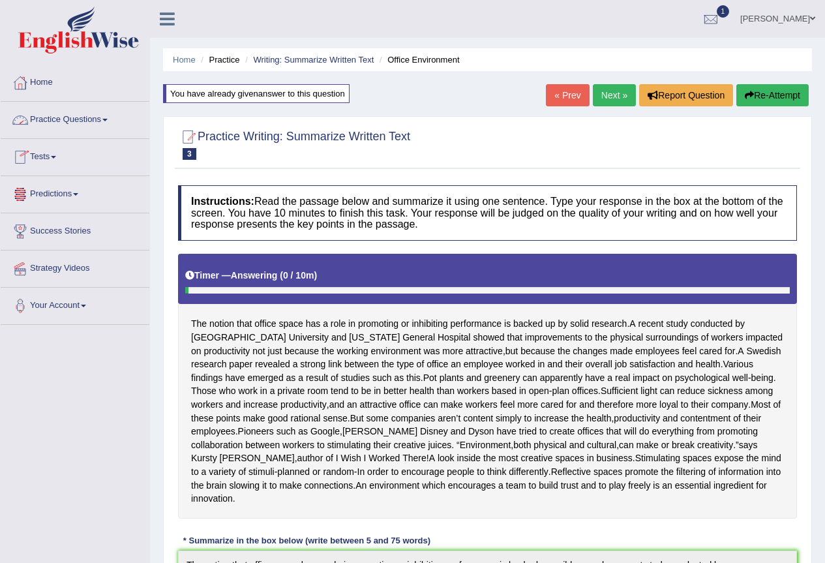
click at [109, 118] on link "Practice Questions" at bounding box center [75, 118] width 149 height 33
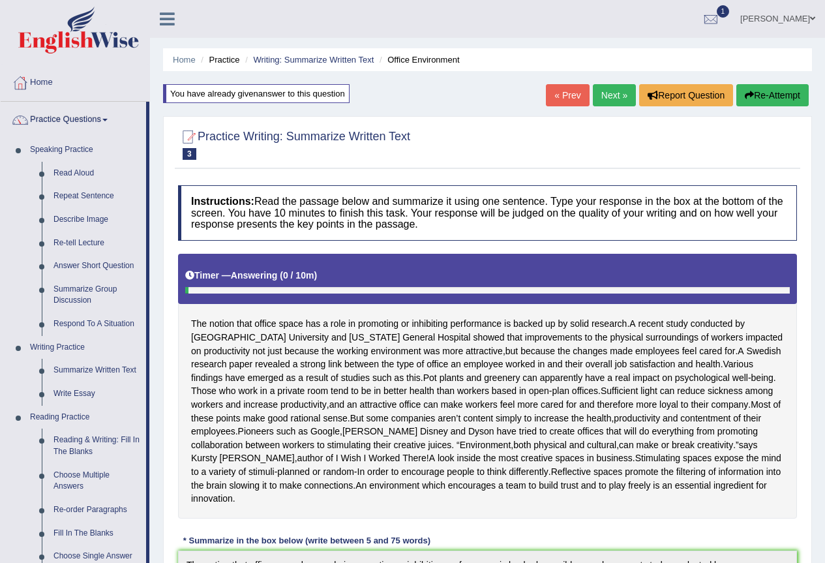
click at [115, 117] on link "Practice Questions" at bounding box center [73, 118] width 145 height 33
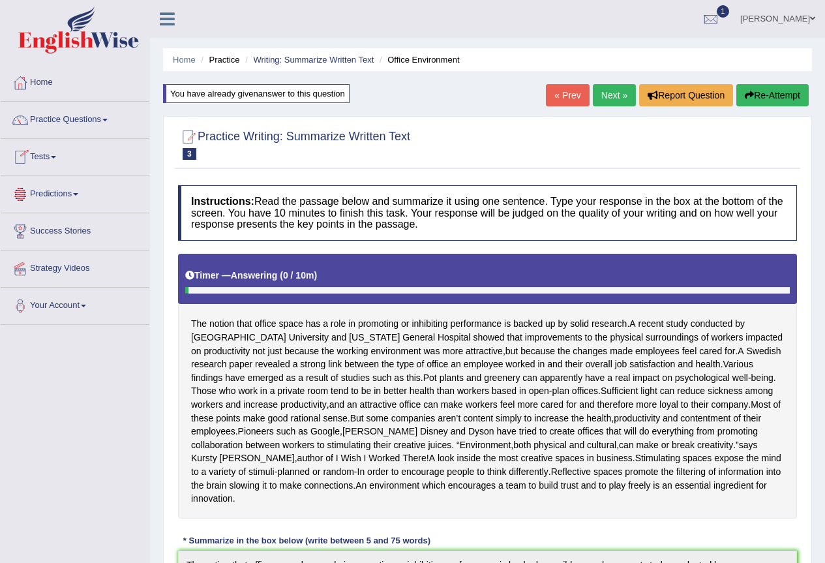
click at [63, 160] on link "Tests" at bounding box center [75, 155] width 149 height 33
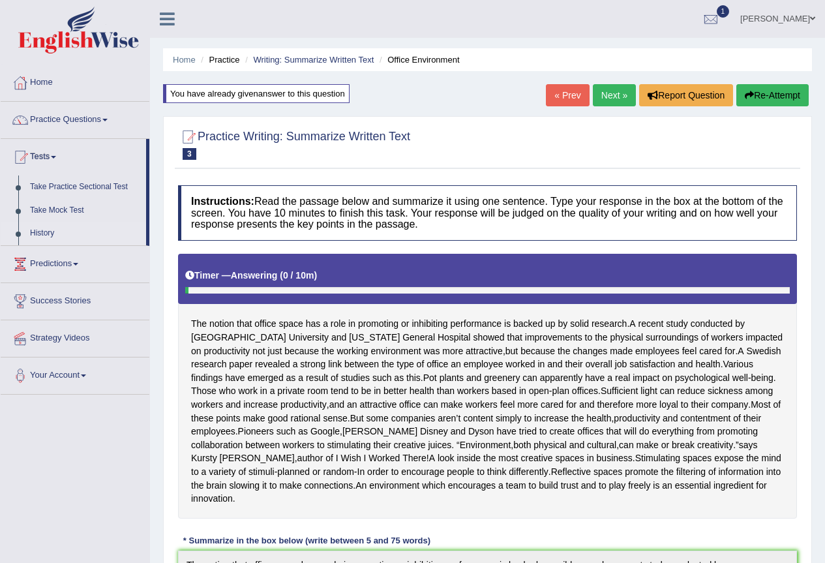
click at [55, 233] on link "History" at bounding box center [85, 233] width 122 height 23
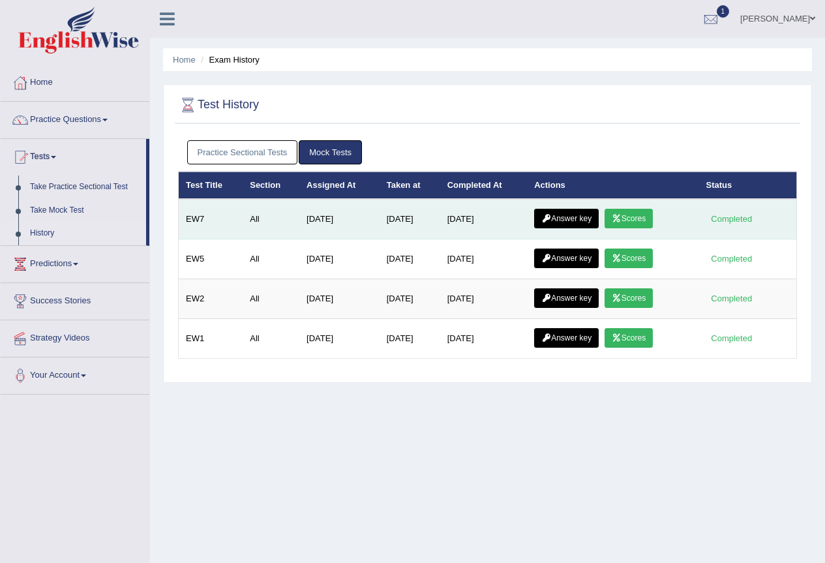
click at [634, 217] on link "Scores" at bounding box center [629, 219] width 48 height 20
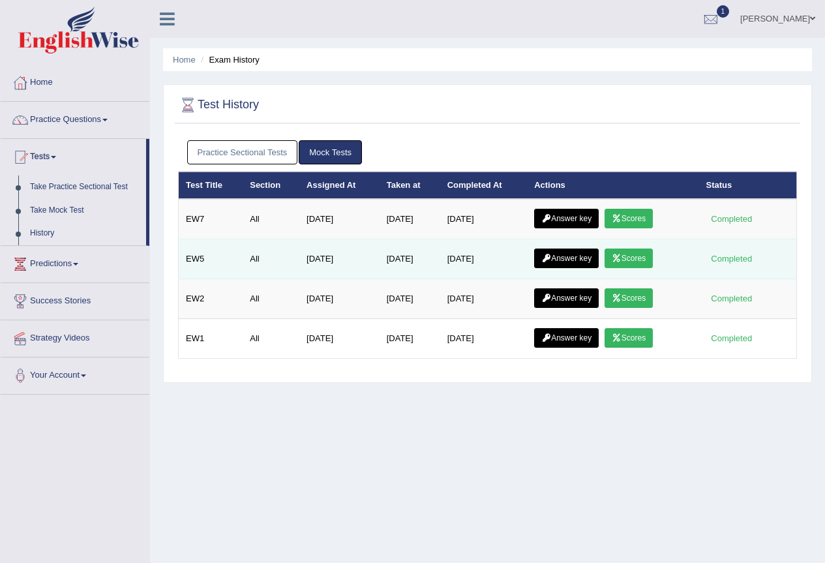
click at [642, 257] on link "Scores" at bounding box center [629, 259] width 48 height 20
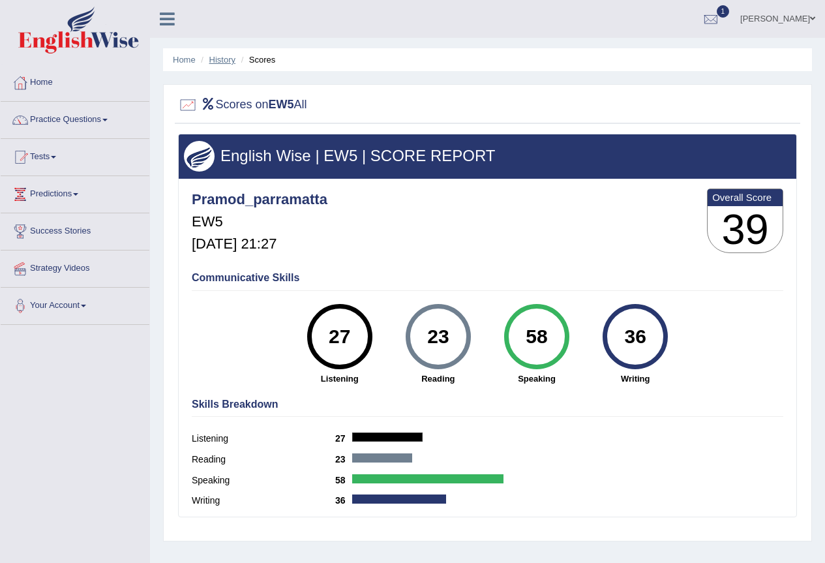
click at [224, 63] on link "History" at bounding box center [222, 60] width 26 height 10
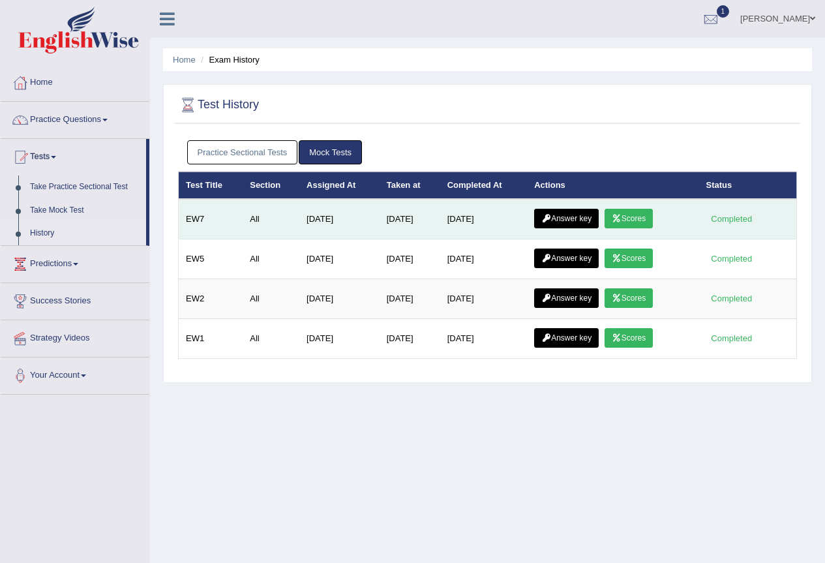
click at [570, 209] on link "Answer key" at bounding box center [566, 219] width 65 height 20
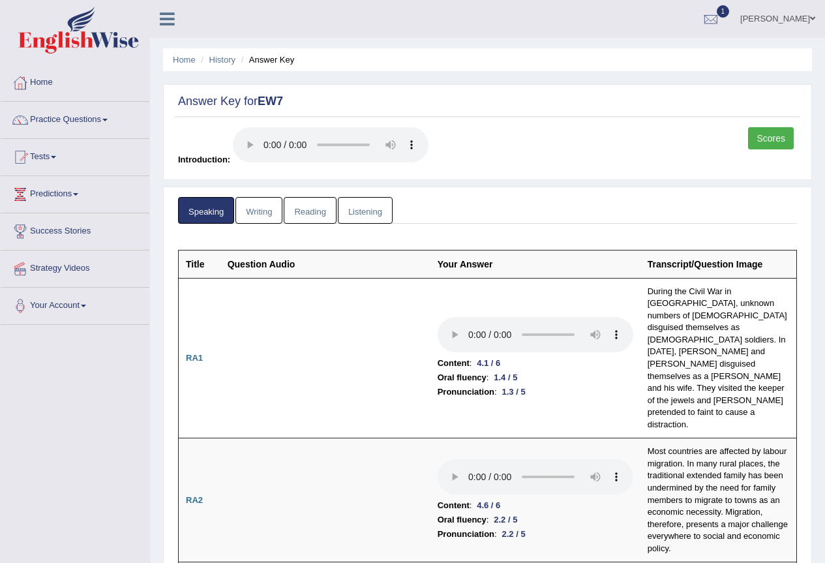
click at [252, 205] on link "Writing" at bounding box center [259, 210] width 47 height 27
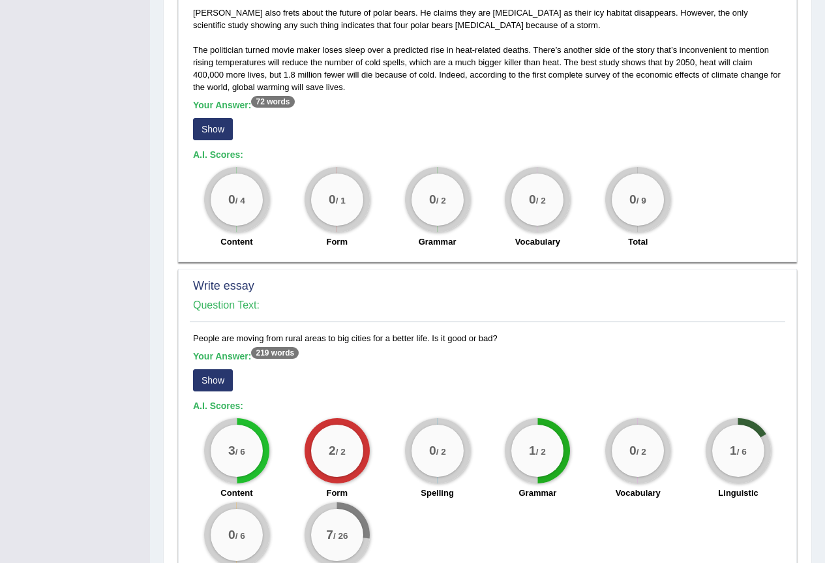
scroll to position [1039, 0]
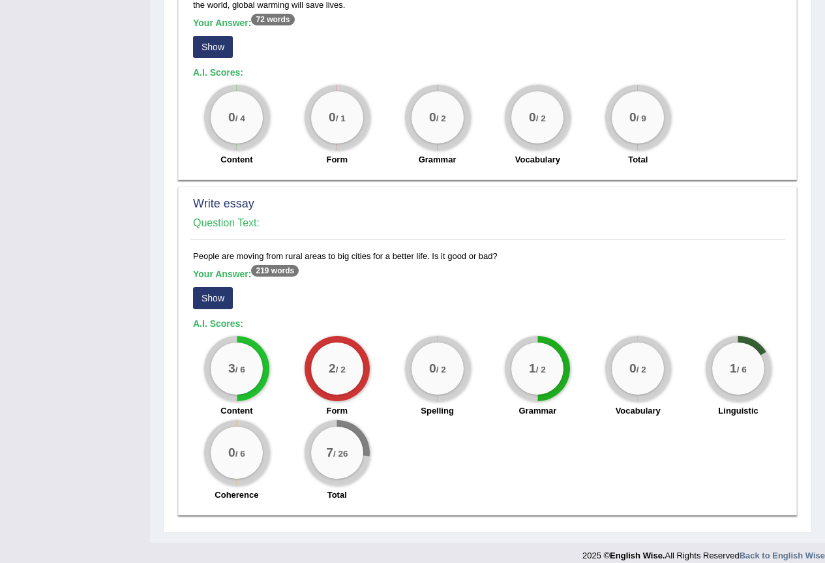
click at [213, 287] on button "Show" at bounding box center [213, 298] width 40 height 22
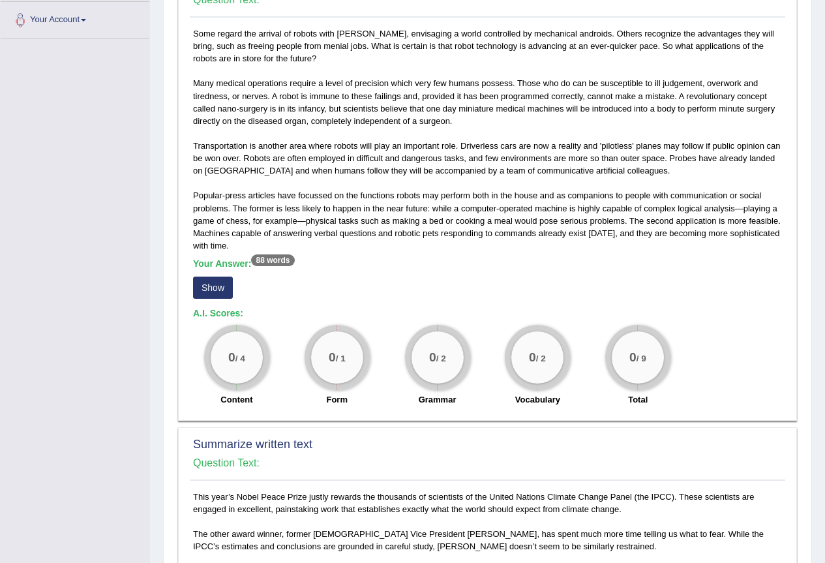
scroll to position [256, 0]
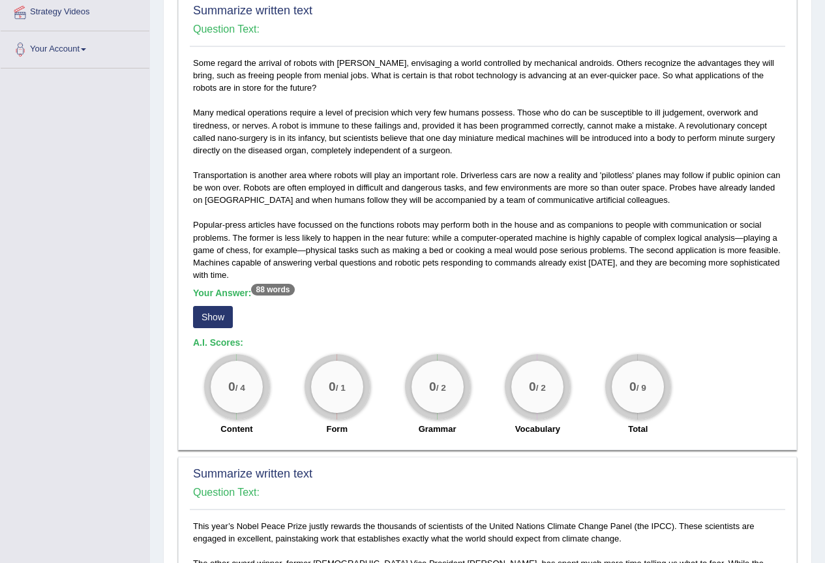
click at [211, 314] on button "Show" at bounding box center [213, 317] width 40 height 22
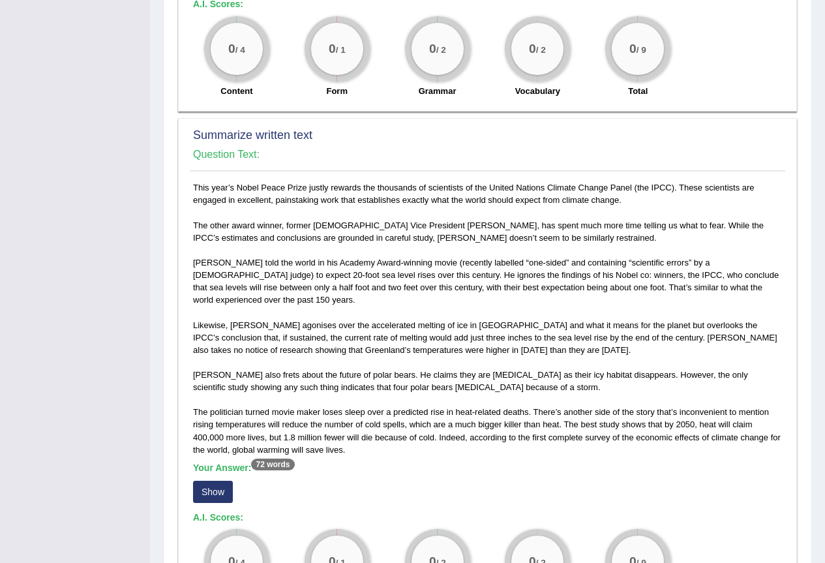
scroll to position [778, 0]
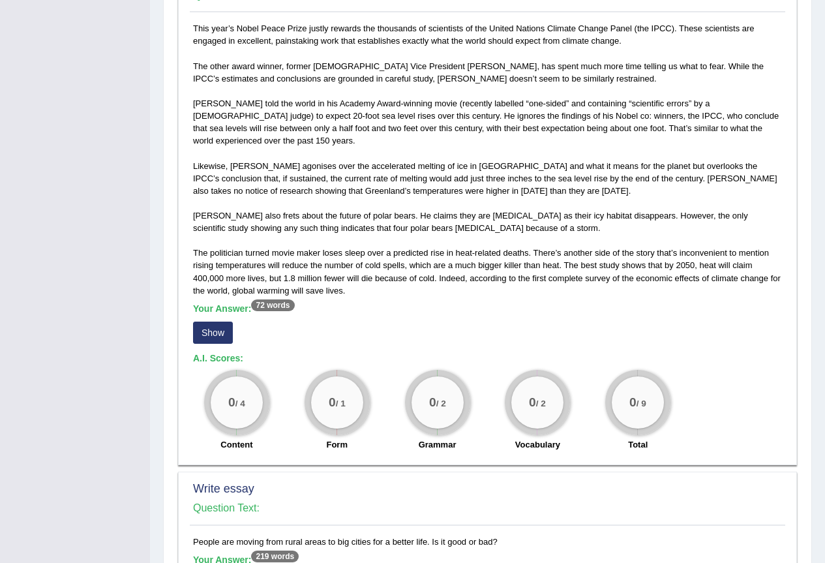
click at [218, 322] on button "Show" at bounding box center [213, 333] width 40 height 22
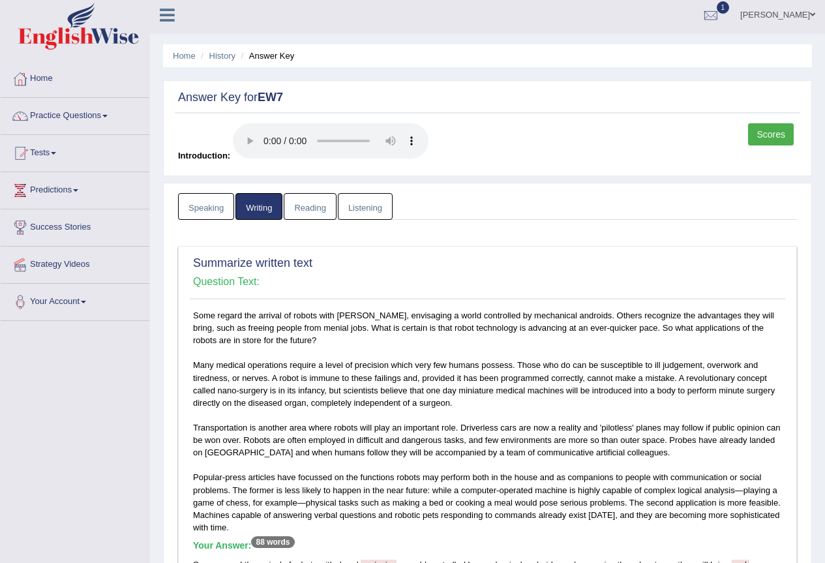
scroll to position [0, 0]
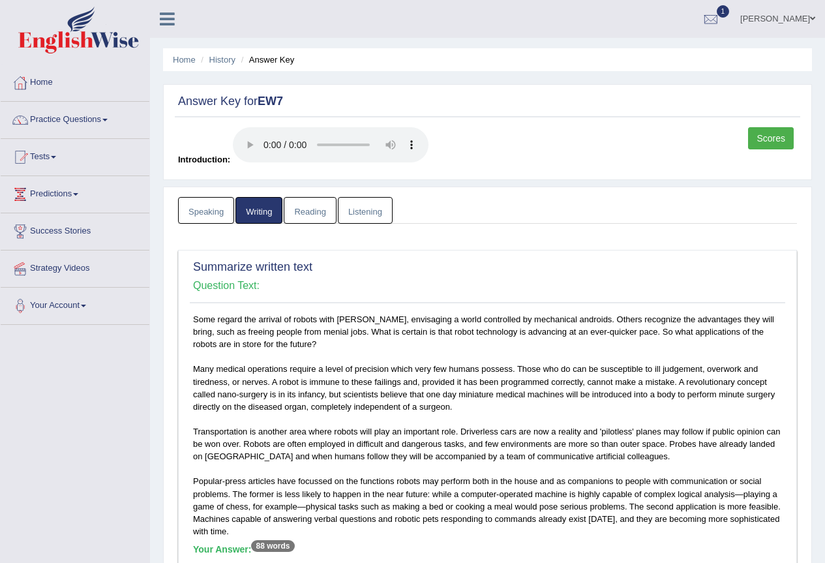
click at [108, 121] on span at bounding box center [104, 120] width 5 height 3
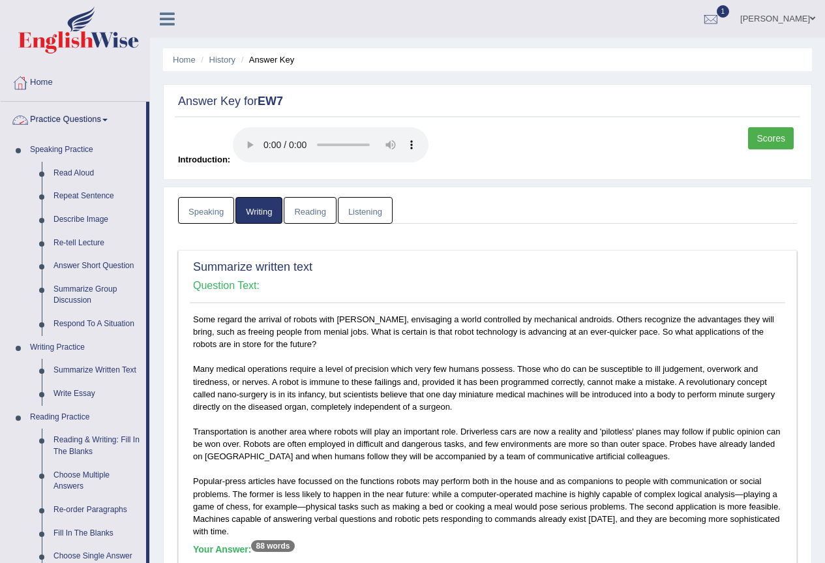
click at [108, 121] on link "Practice Questions" at bounding box center [73, 118] width 145 height 33
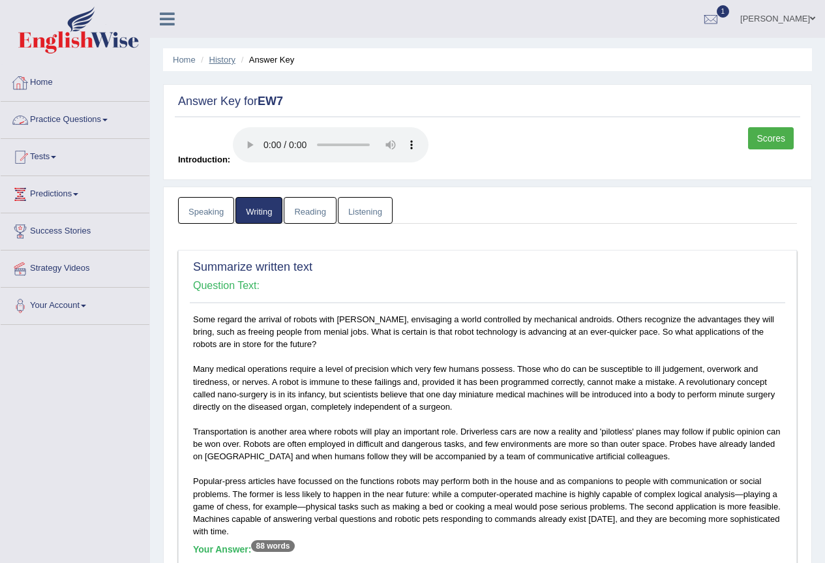
click at [221, 61] on link "History" at bounding box center [222, 60] width 26 height 10
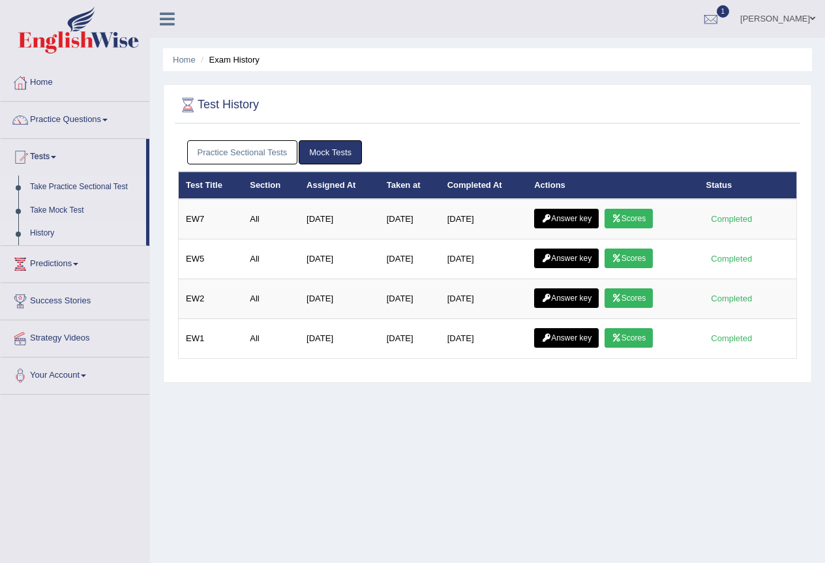
click at [97, 188] on link "Take Practice Sectional Test" at bounding box center [85, 186] width 122 height 23
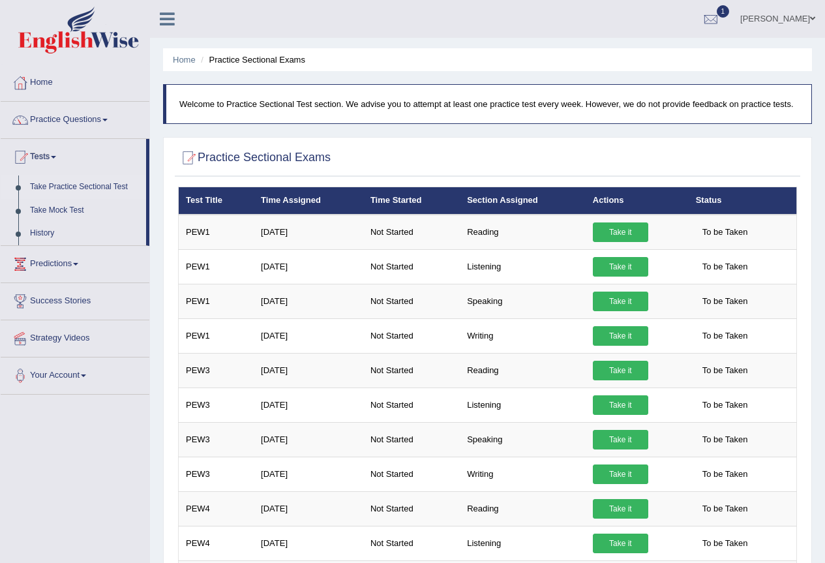
click at [114, 185] on link "Take Practice Sectional Test" at bounding box center [85, 186] width 122 height 23
click at [55, 155] on link "Tests" at bounding box center [73, 155] width 145 height 33
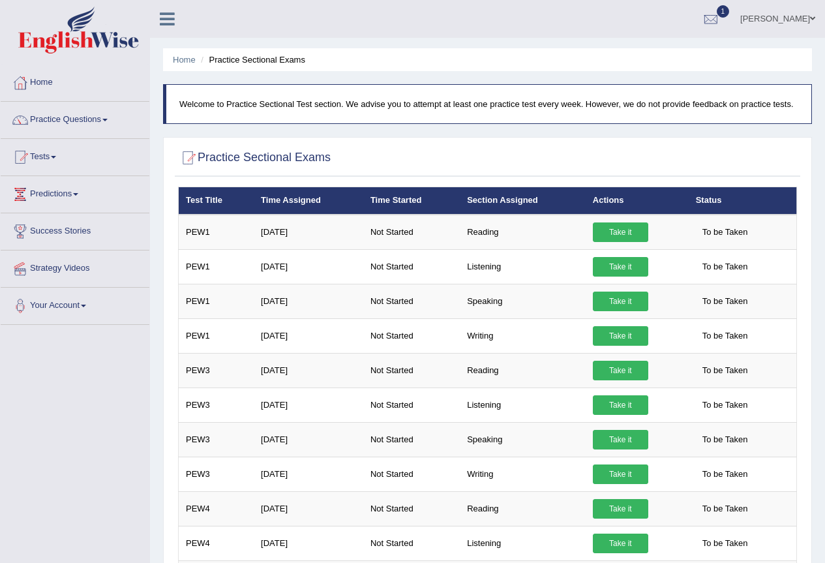
click at [56, 156] on link "Tests" at bounding box center [75, 155] width 149 height 33
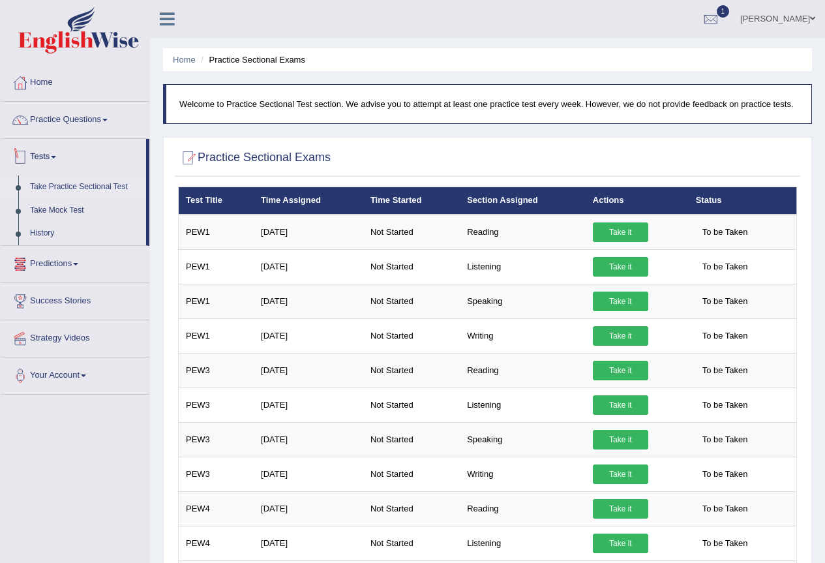
click at [57, 155] on link "Tests" at bounding box center [73, 155] width 145 height 33
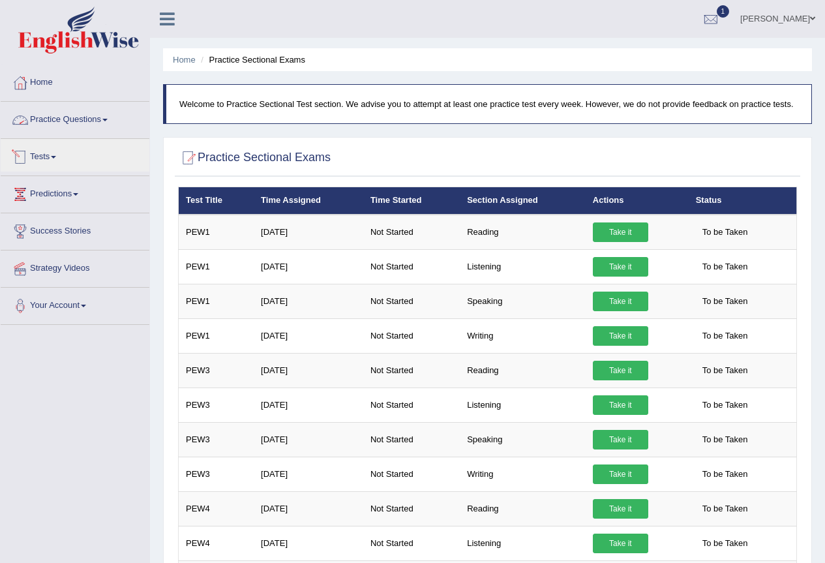
click at [103, 117] on link "Practice Questions" at bounding box center [75, 118] width 149 height 33
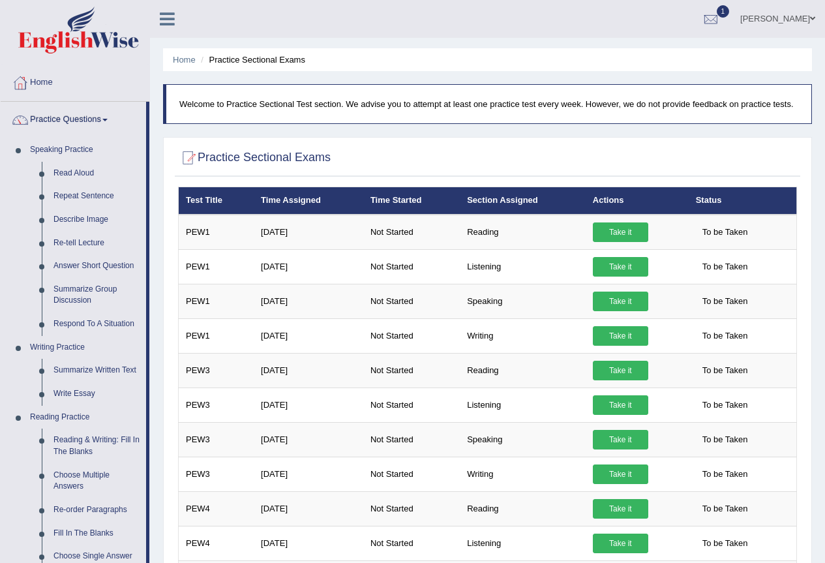
click at [108, 118] on link "Practice Questions" at bounding box center [73, 118] width 145 height 33
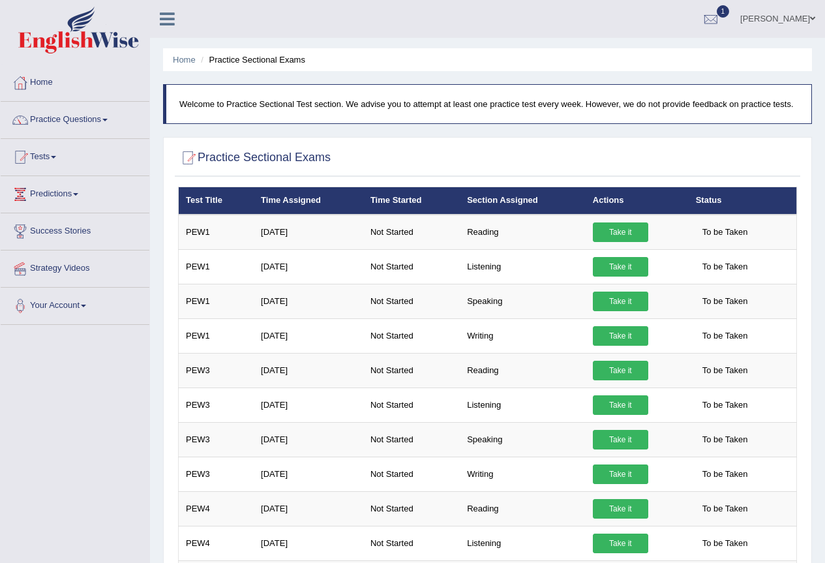
click at [56, 157] on span at bounding box center [53, 157] width 5 height 3
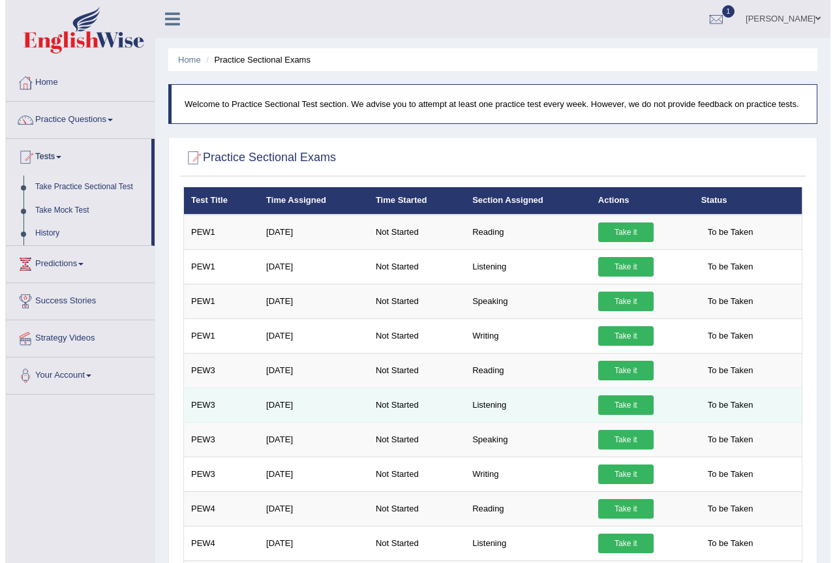
scroll to position [87, 0]
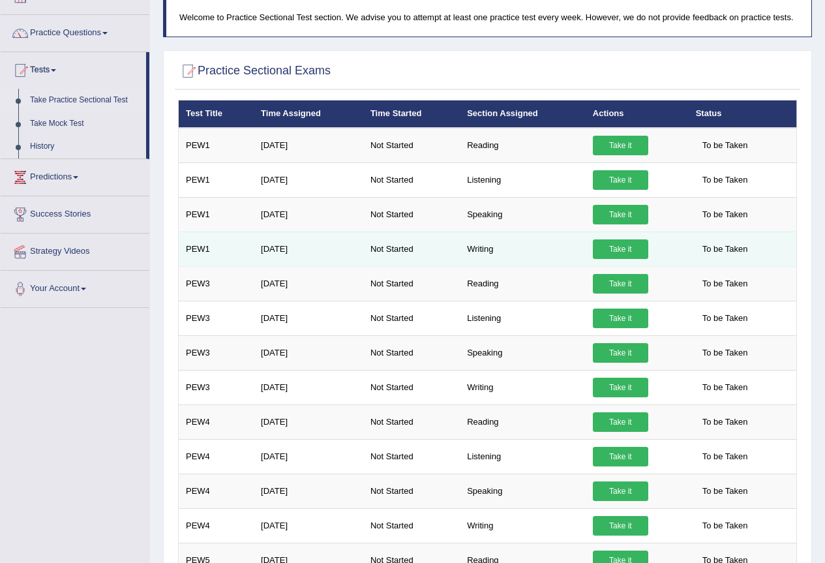
click at [610, 252] on link "Take it" at bounding box center [620, 249] width 55 height 20
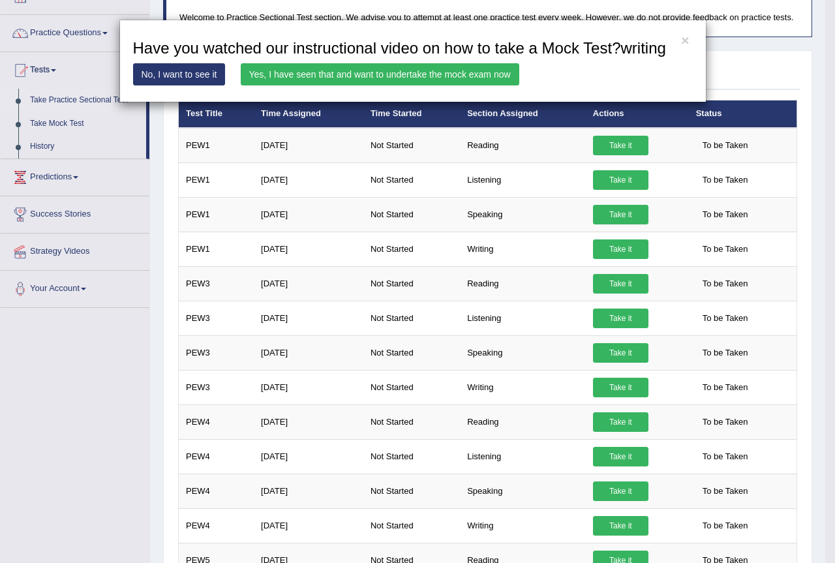
click at [473, 71] on link "Yes, I have seen that and want to undertake the mock exam now" at bounding box center [380, 74] width 279 height 22
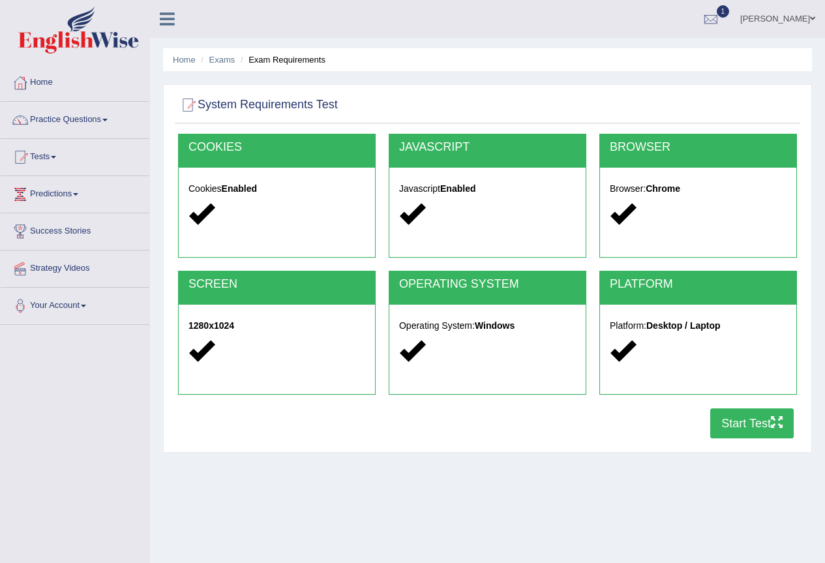
click at [742, 423] on button "Start Test" at bounding box center [752, 423] width 84 height 30
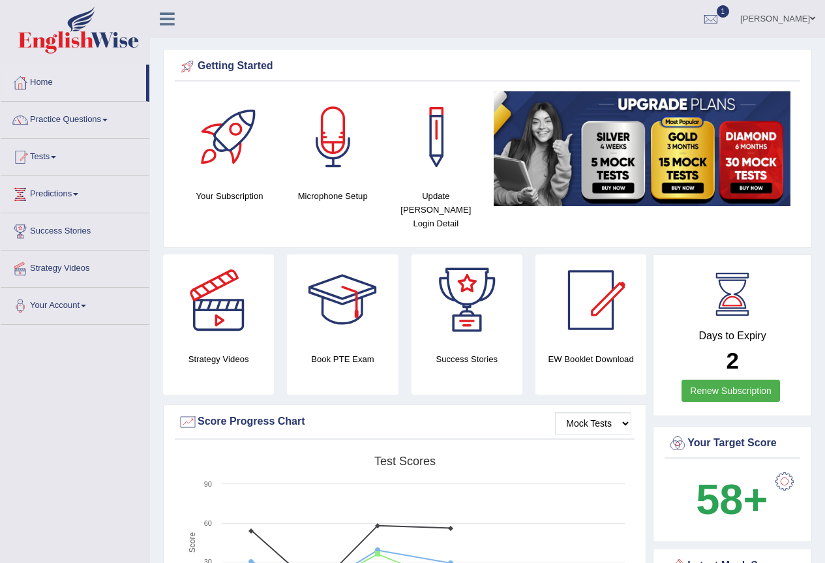
click at [56, 157] on span at bounding box center [53, 157] width 5 height 3
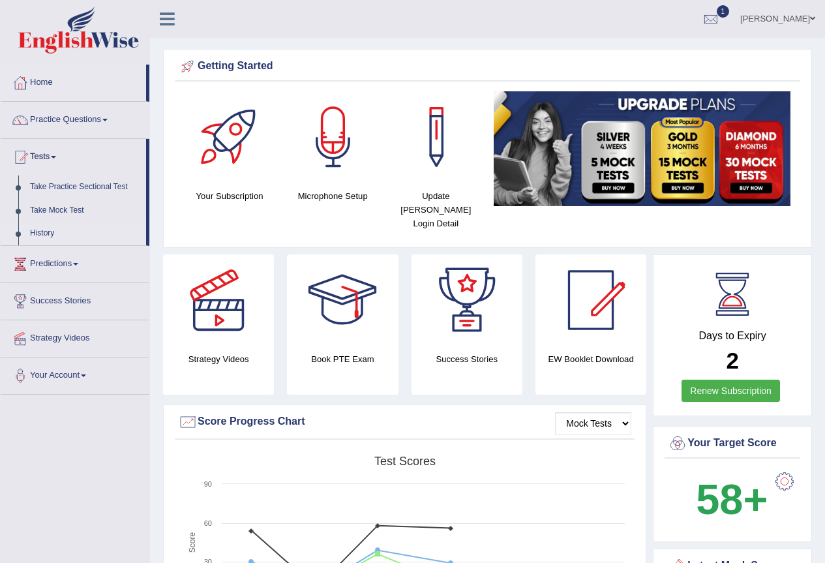
click at [57, 234] on link "History" at bounding box center [85, 233] width 122 height 23
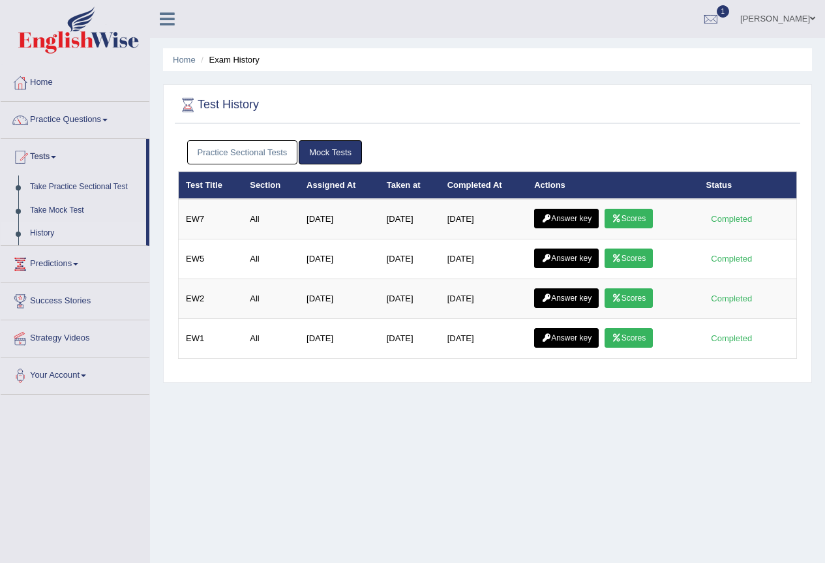
click at [247, 151] on link "Practice Sectional Tests" at bounding box center [242, 152] width 111 height 24
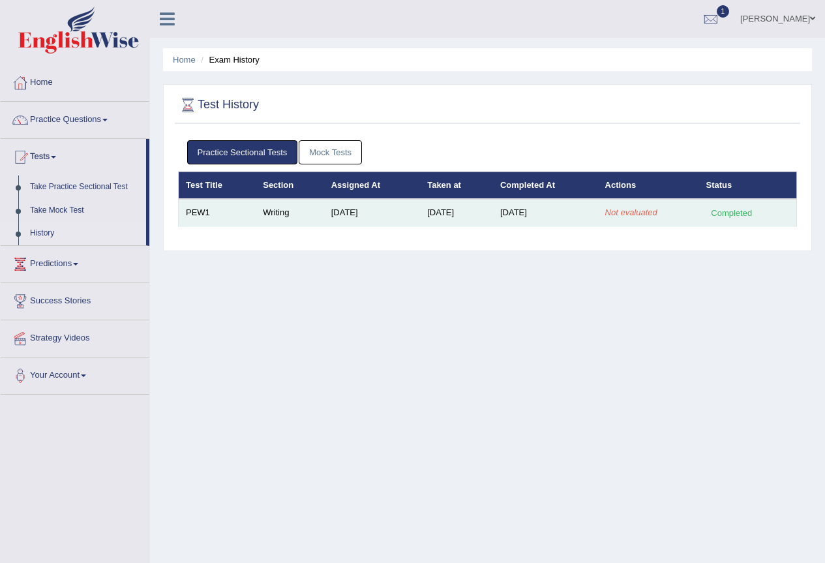
click at [420, 215] on td "[DATE]" at bounding box center [456, 212] width 73 height 27
click at [738, 217] on div "Completed" at bounding box center [732, 213] width 51 height 14
click at [272, 215] on td "Writing" at bounding box center [290, 212] width 68 height 27
click at [335, 213] on td "[DATE]" at bounding box center [372, 212] width 96 height 27
click at [216, 219] on td "PEW1" at bounding box center [218, 212] width 78 height 27
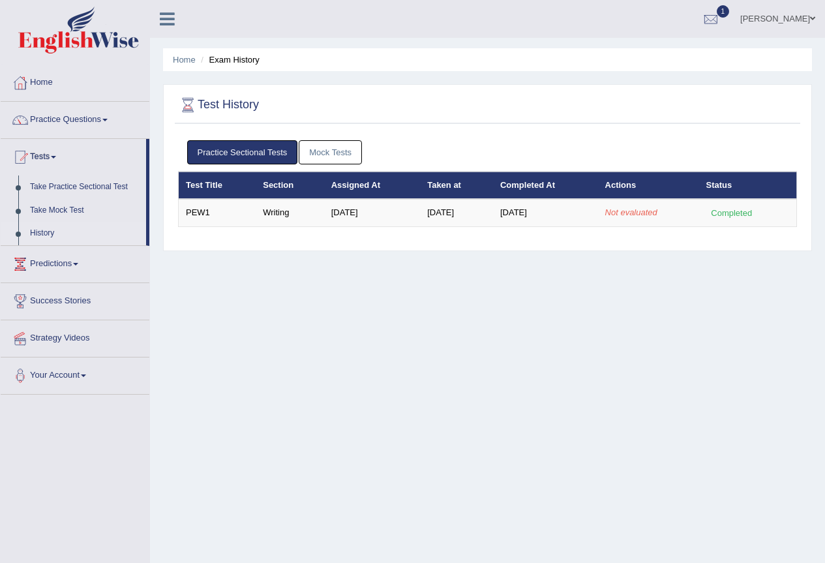
click at [59, 154] on link "Tests" at bounding box center [73, 155] width 145 height 33
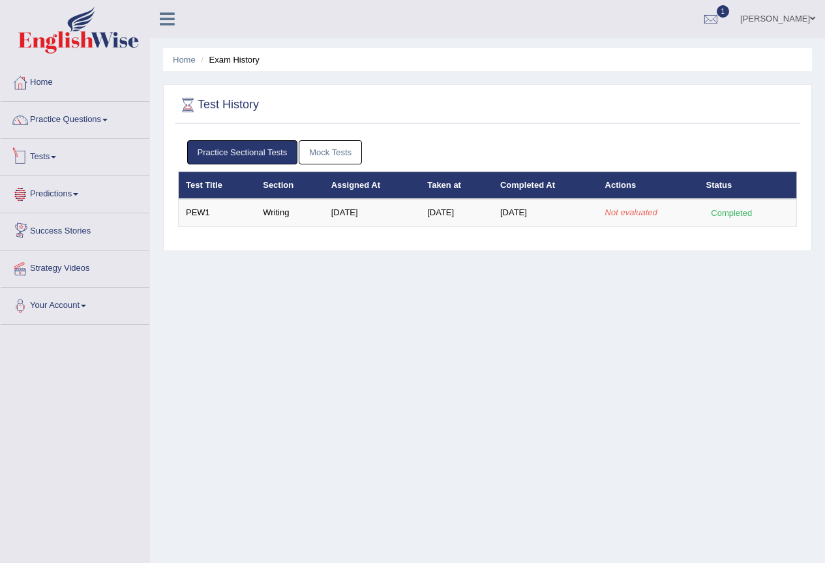
click at [56, 157] on span at bounding box center [53, 157] width 5 height 3
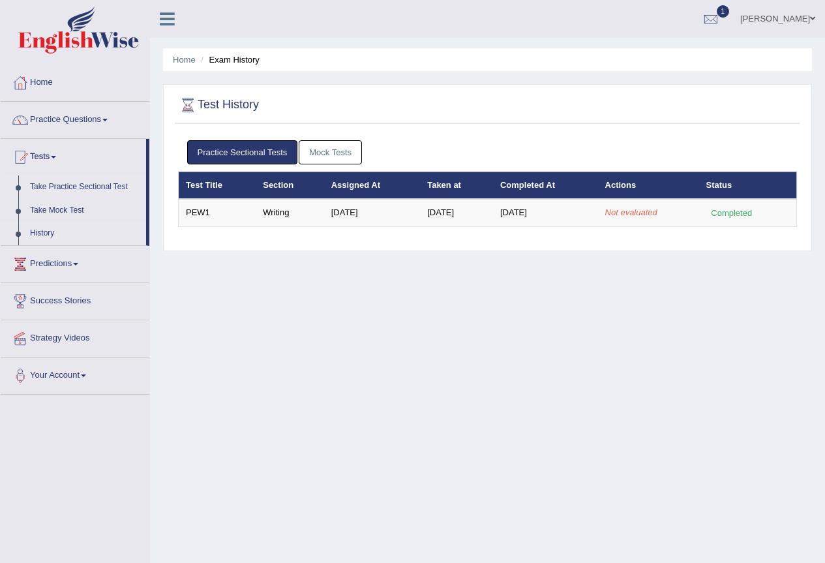
click at [99, 187] on link "Take Practice Sectional Test" at bounding box center [85, 186] width 122 height 23
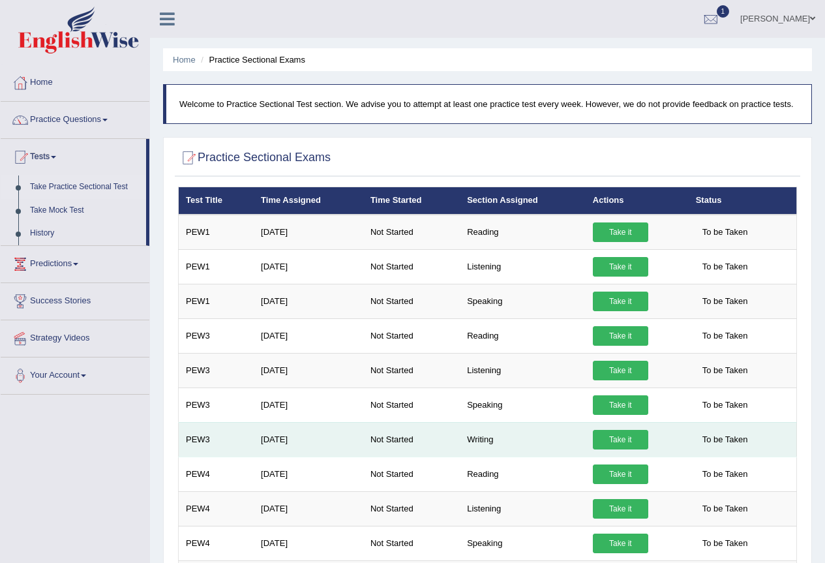
click at [615, 444] on link "Take it" at bounding box center [620, 440] width 55 height 20
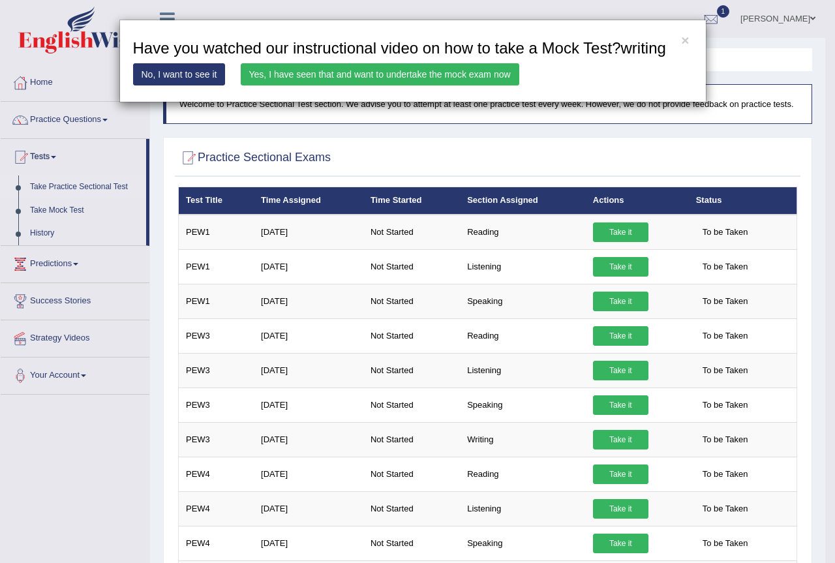
click at [366, 73] on link "Yes, I have seen that and want to undertake the mock exam now" at bounding box center [380, 74] width 279 height 22
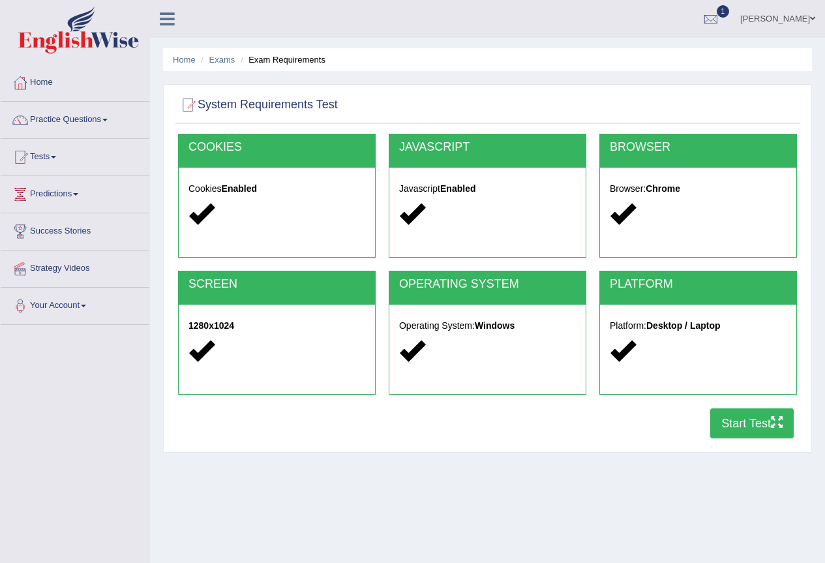
click at [753, 416] on button "Start Test" at bounding box center [752, 423] width 84 height 30
